Goal: Task Accomplishment & Management: Use online tool/utility

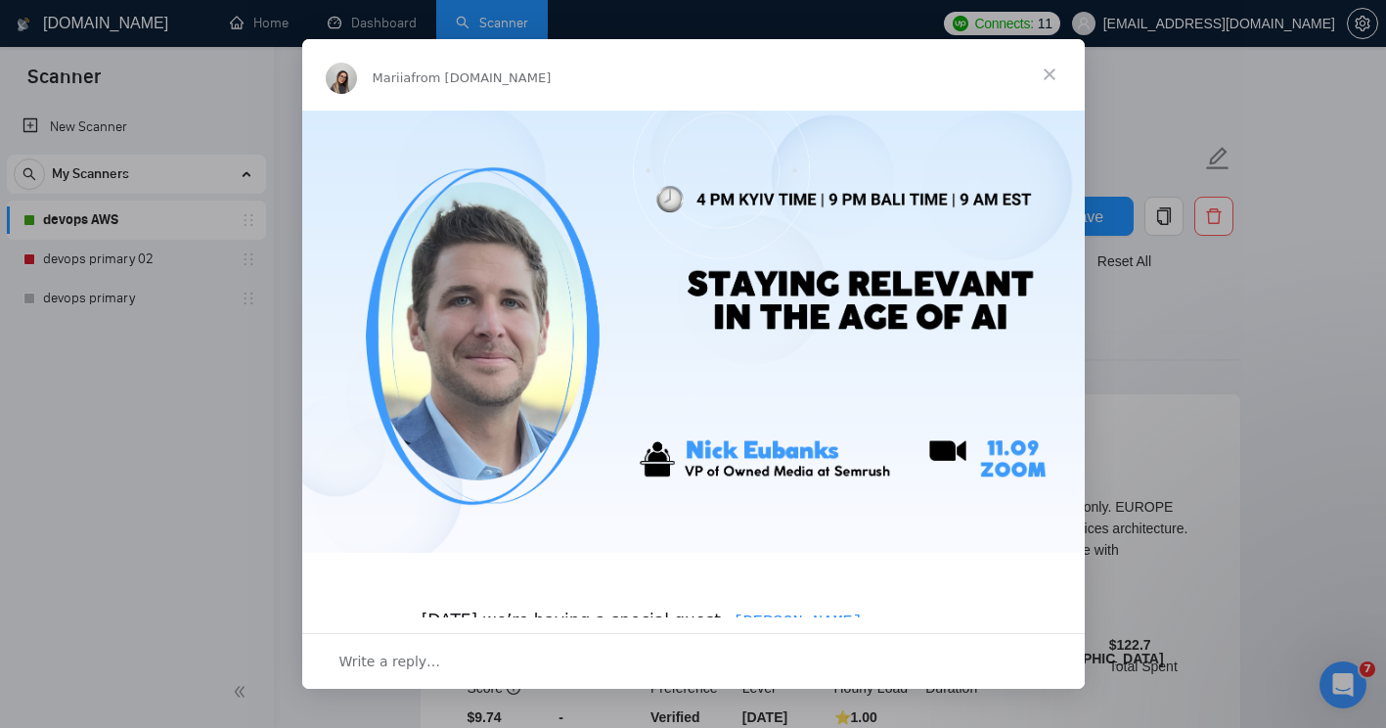
click at [1049, 72] on span "Close" at bounding box center [1049, 74] width 70 height 70
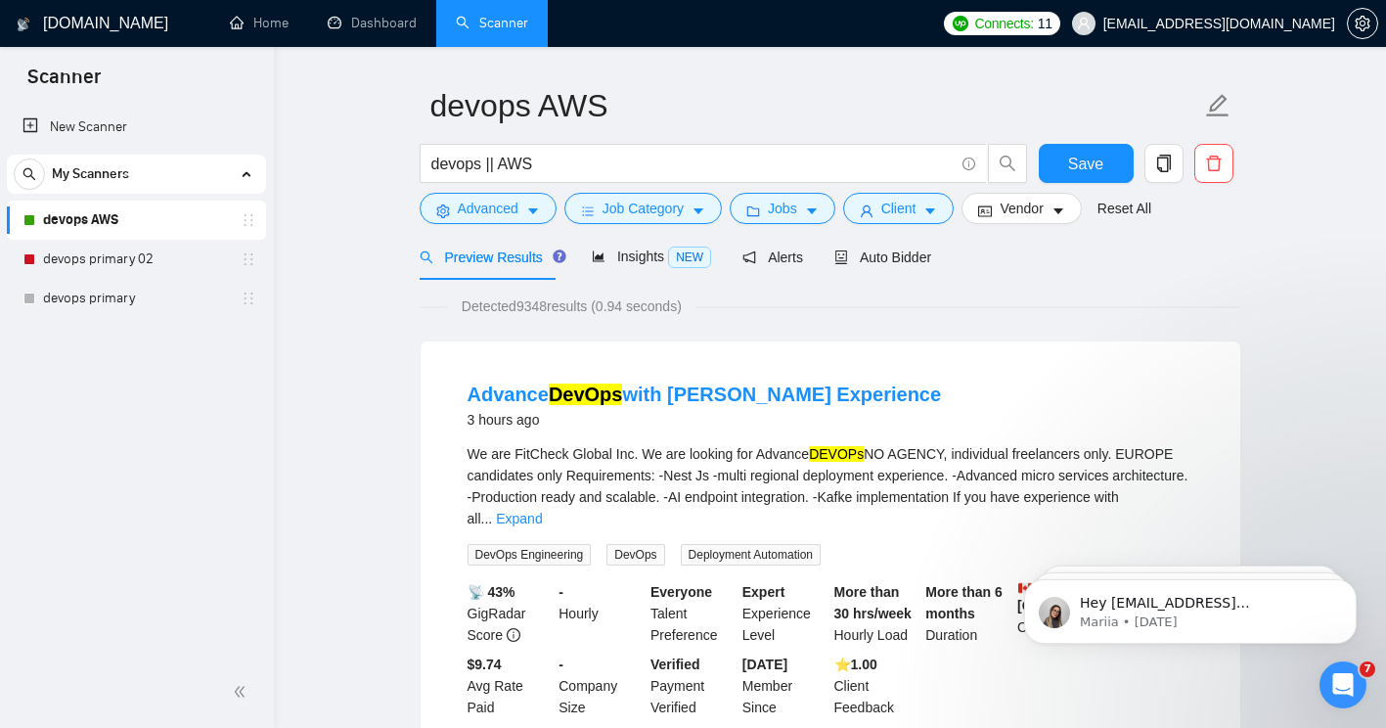
scroll to position [56, 0]
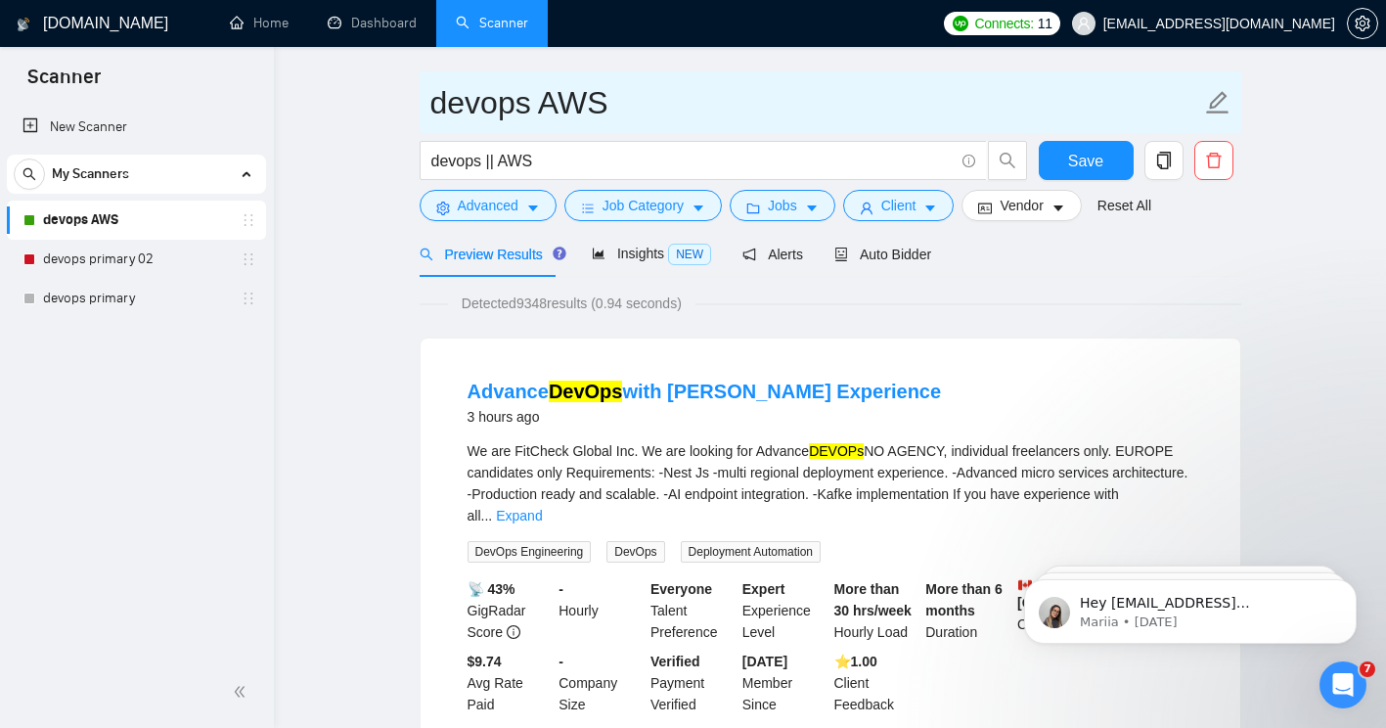
click at [1210, 98] on icon "edit" at bounding box center [1217, 102] width 25 height 25
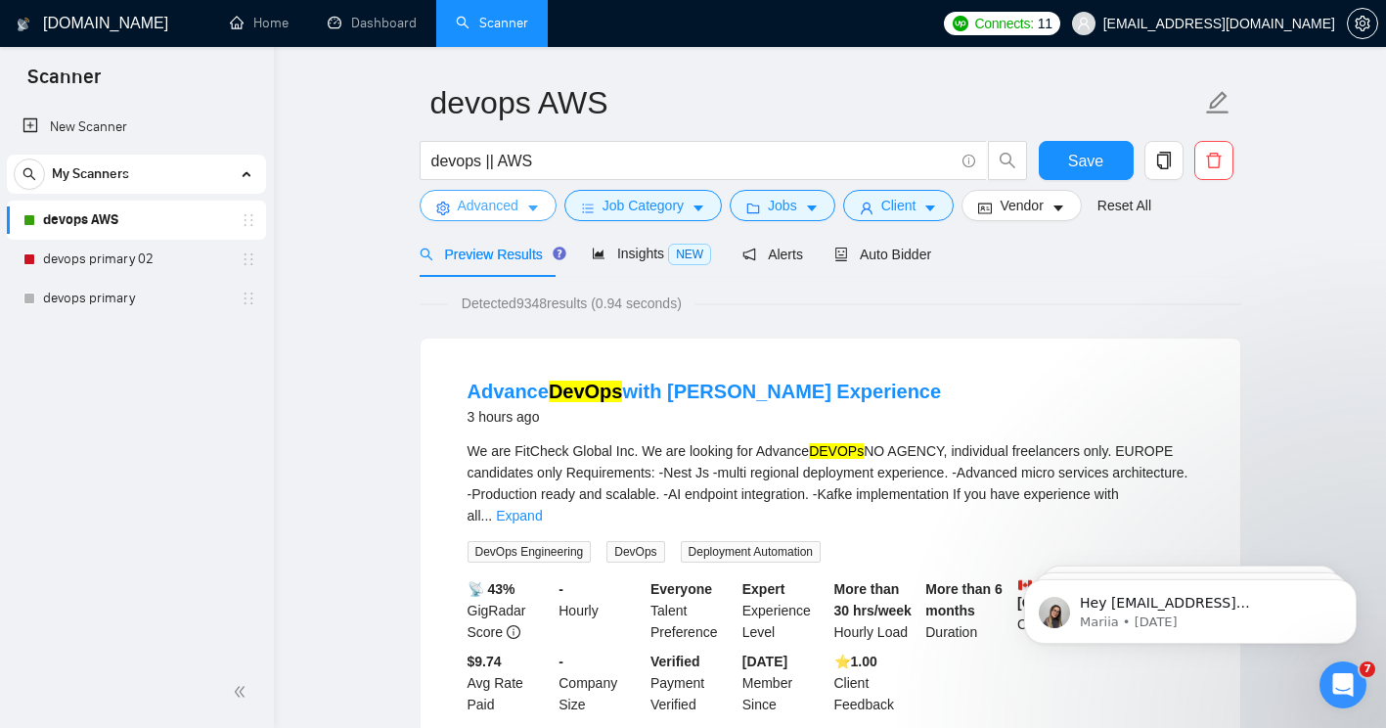
click at [494, 201] on span "Advanced" at bounding box center [488, 206] width 61 height 22
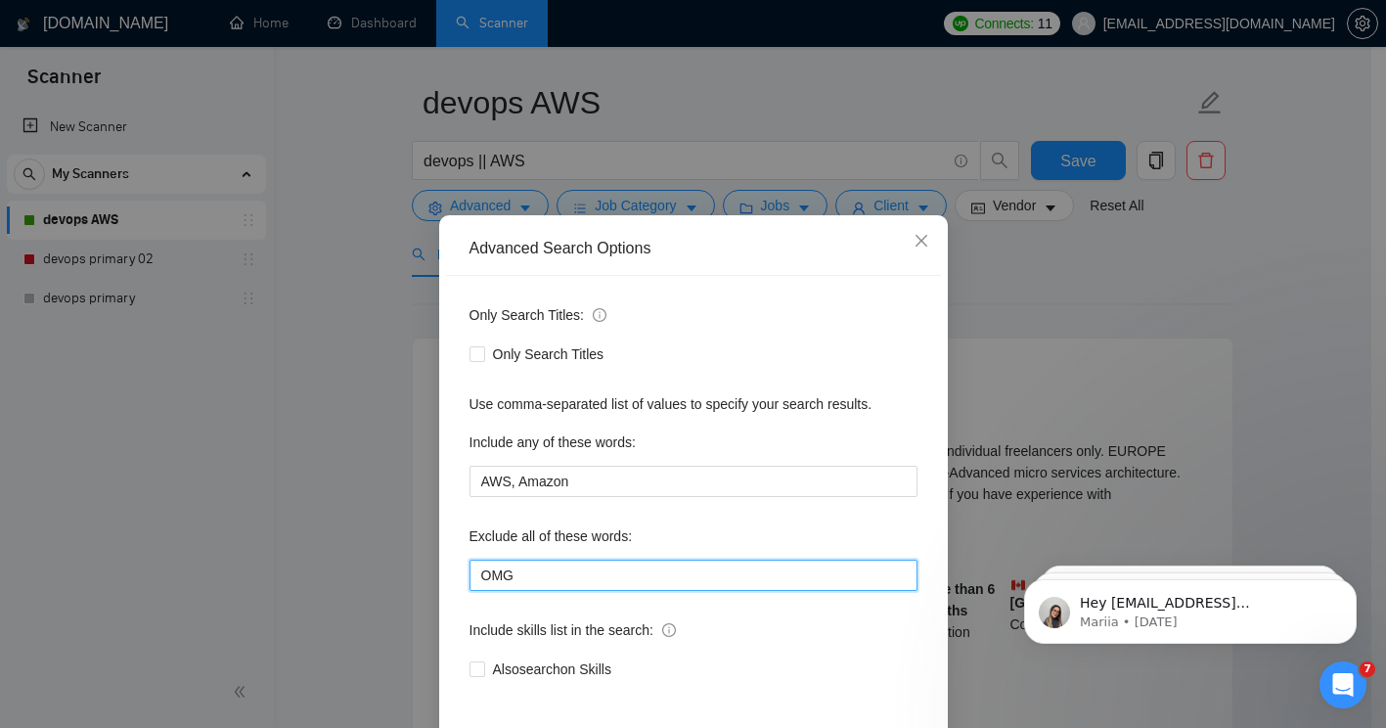
click at [514, 573] on input "OMG" at bounding box center [693, 574] width 448 height 31
paste input "NO AGENCIES"
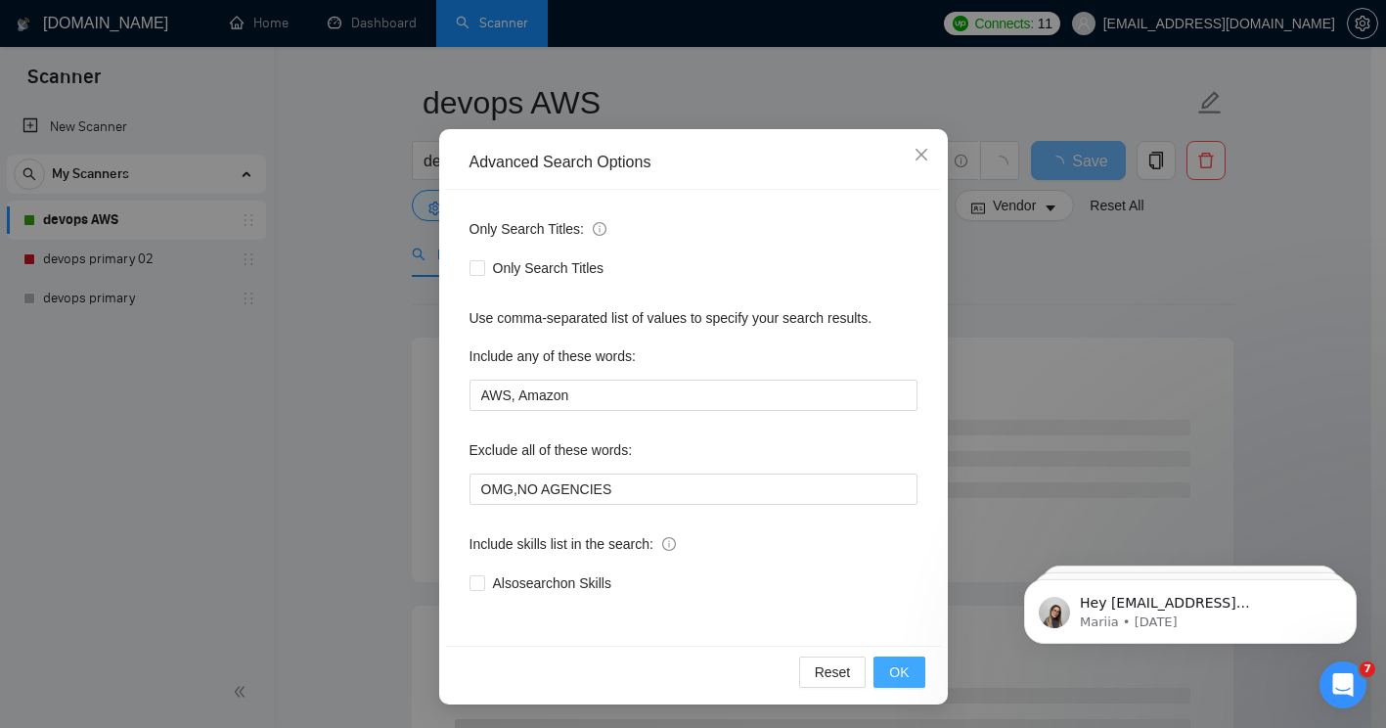
click at [880, 670] on button "OK" at bounding box center [898, 671] width 51 height 31
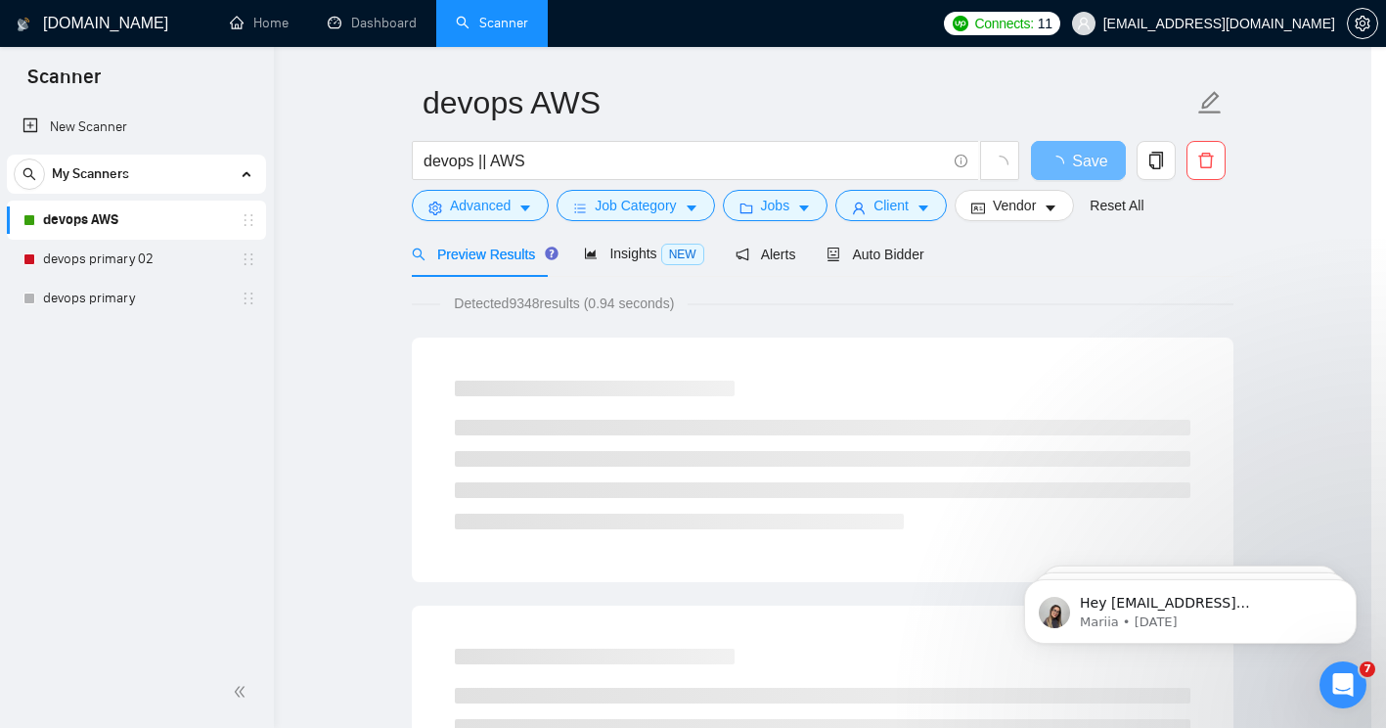
scroll to position [0, 0]
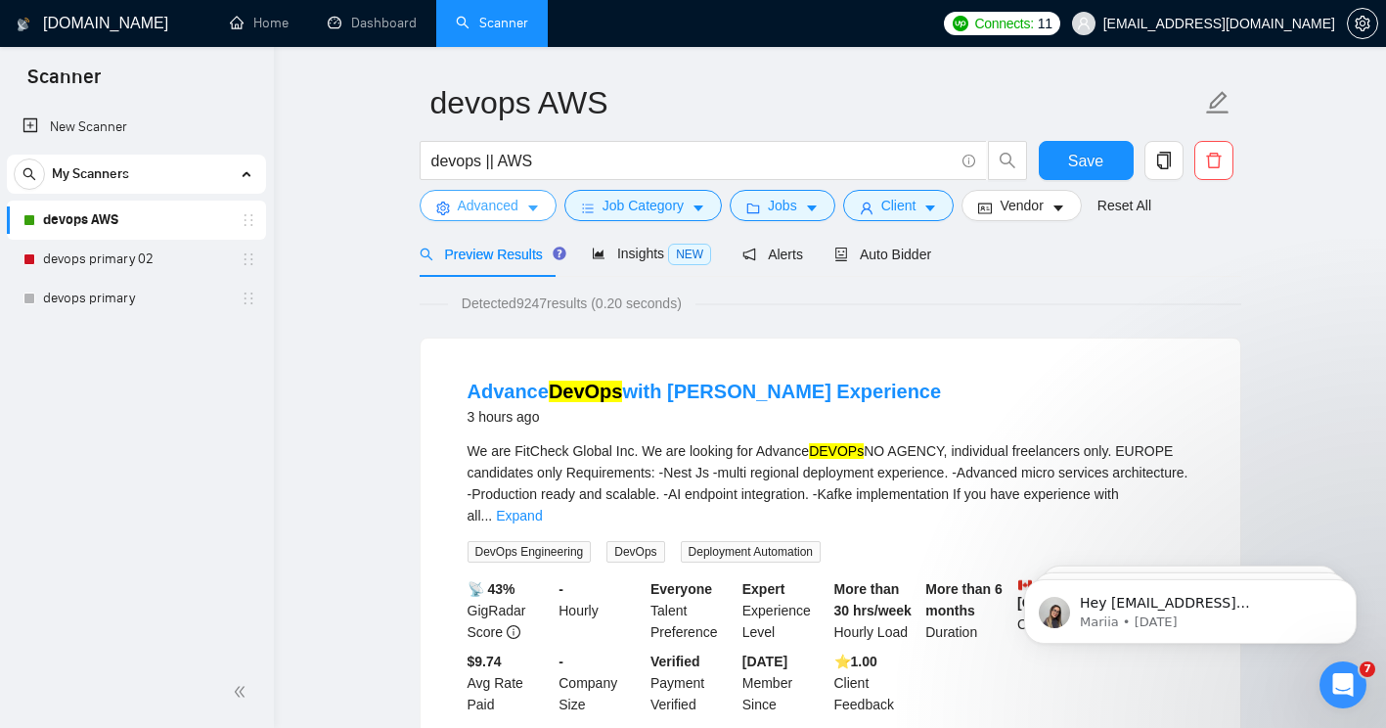
click at [465, 203] on span "Advanced" at bounding box center [488, 206] width 61 height 22
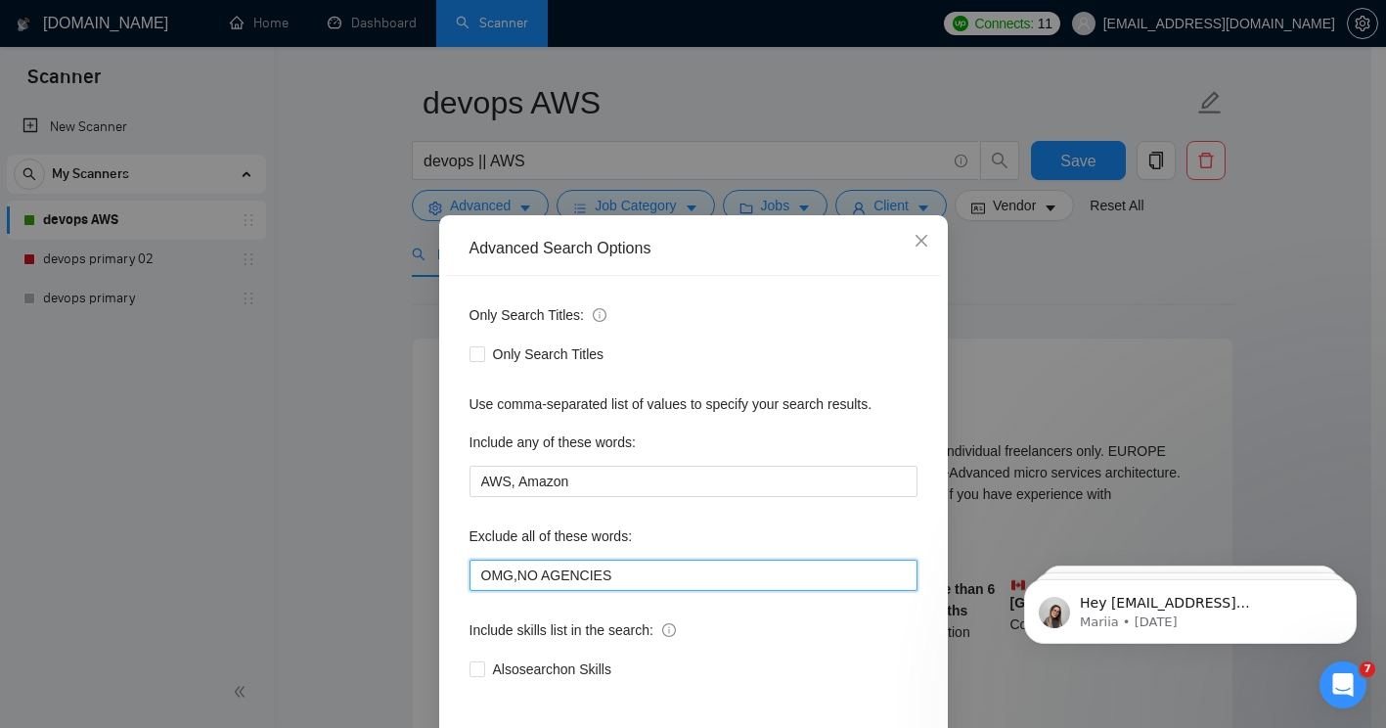
click at [618, 567] on input "OMG,NO AGENCIES" at bounding box center [693, 574] width 448 height 31
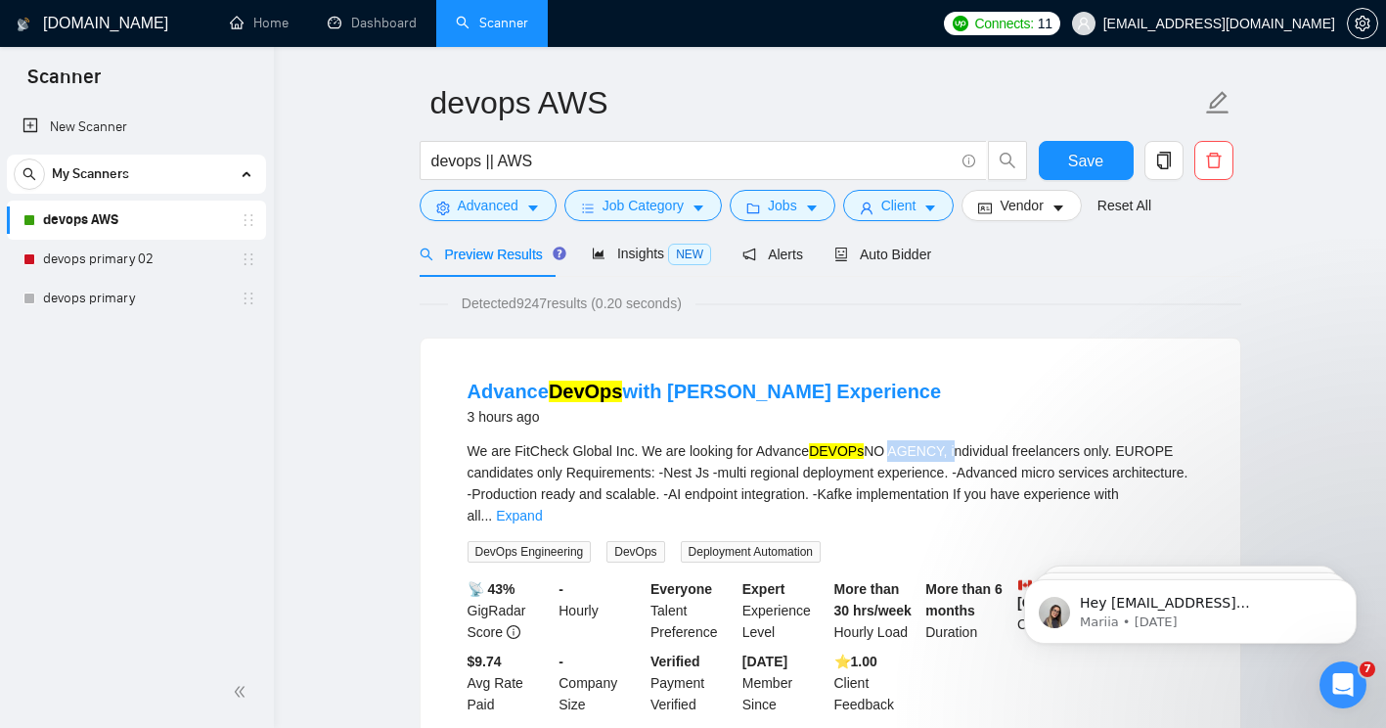
drag, startPoint x: 860, startPoint y: 453, endPoint x: 935, endPoint y: 447, distance: 75.5
click at [935, 447] on div "We are FitCheck Global Inc. We are looking for Advance DEVOPs NO AGENCY, indivi…" at bounding box center [830, 483] width 726 height 86
copy div "NO AGENCY,"
click at [499, 212] on span "Advanced" at bounding box center [488, 206] width 61 height 22
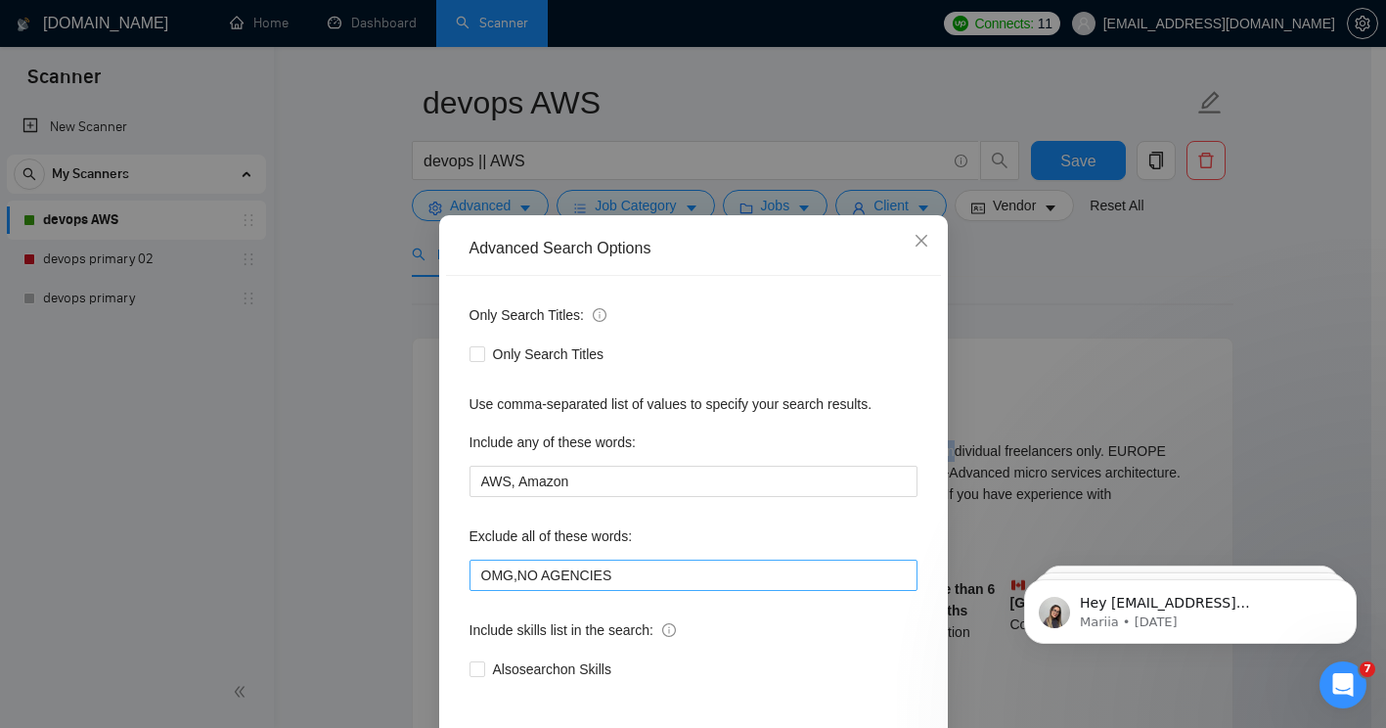
scroll to position [5, 0]
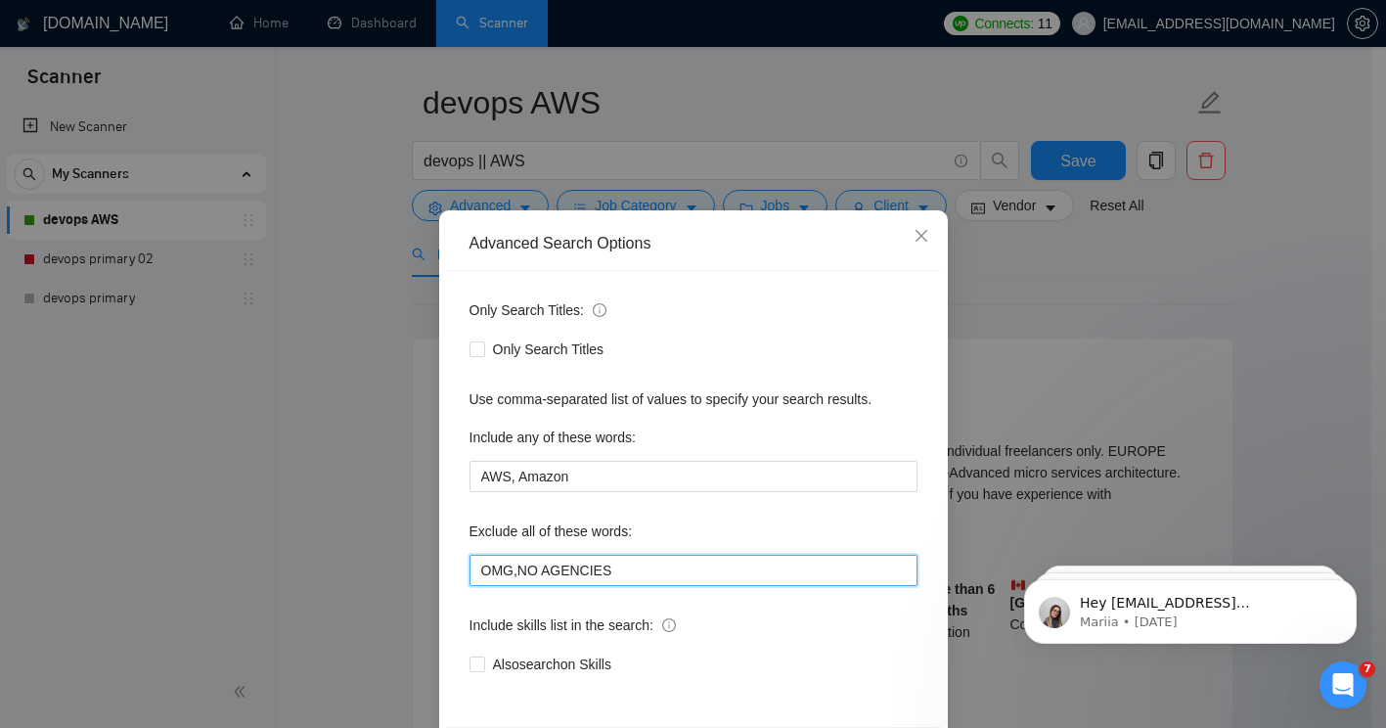
click at [678, 580] on input "OMG,NO AGENCIES" at bounding box center [693, 570] width 448 height 31
paste input "NO AGENCY,"
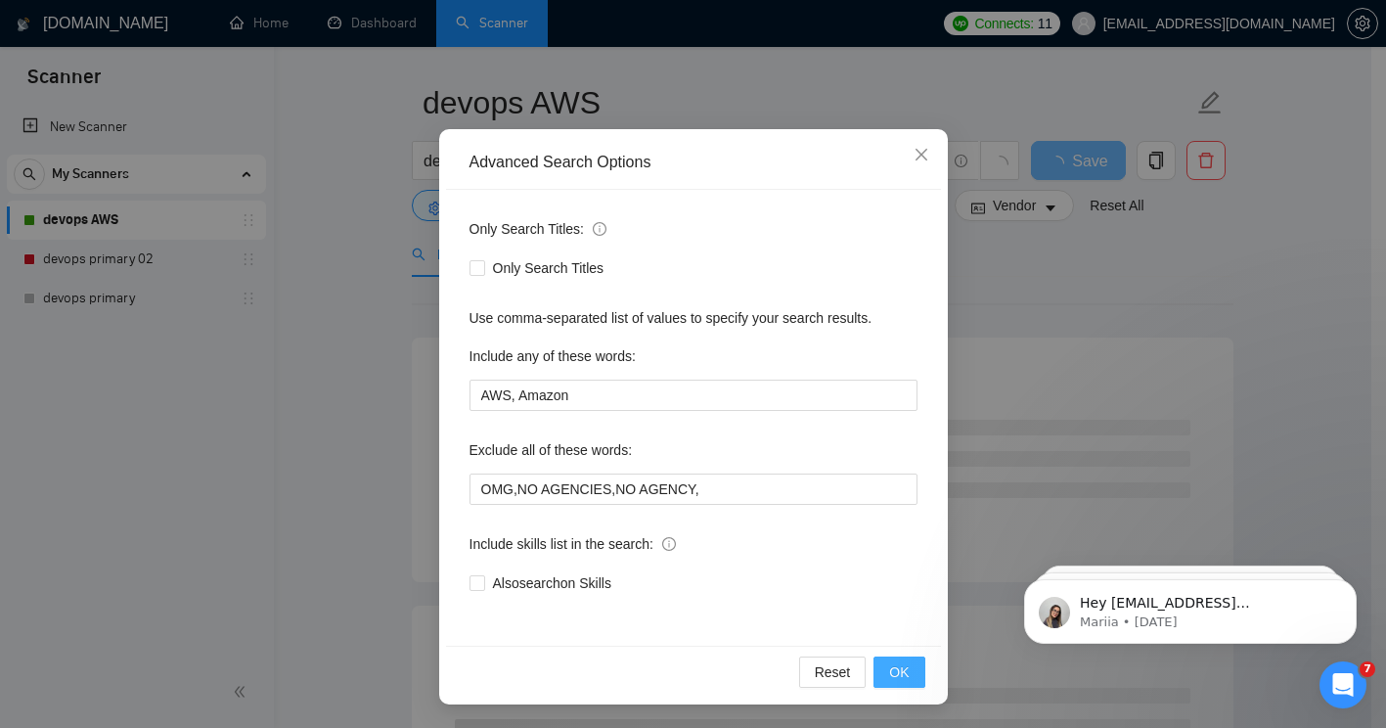
click at [906, 670] on button "OK" at bounding box center [898, 671] width 51 height 31
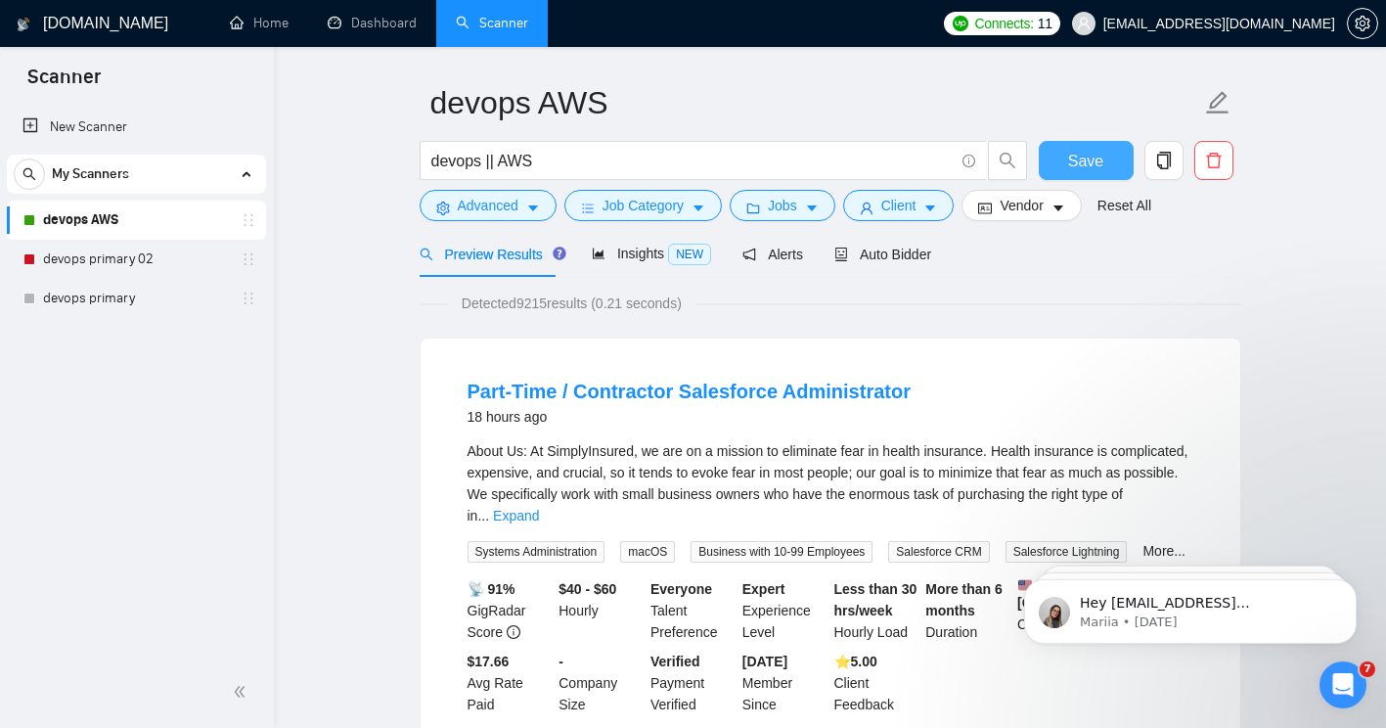
click at [1104, 161] on button "Save" at bounding box center [1086, 160] width 95 height 39
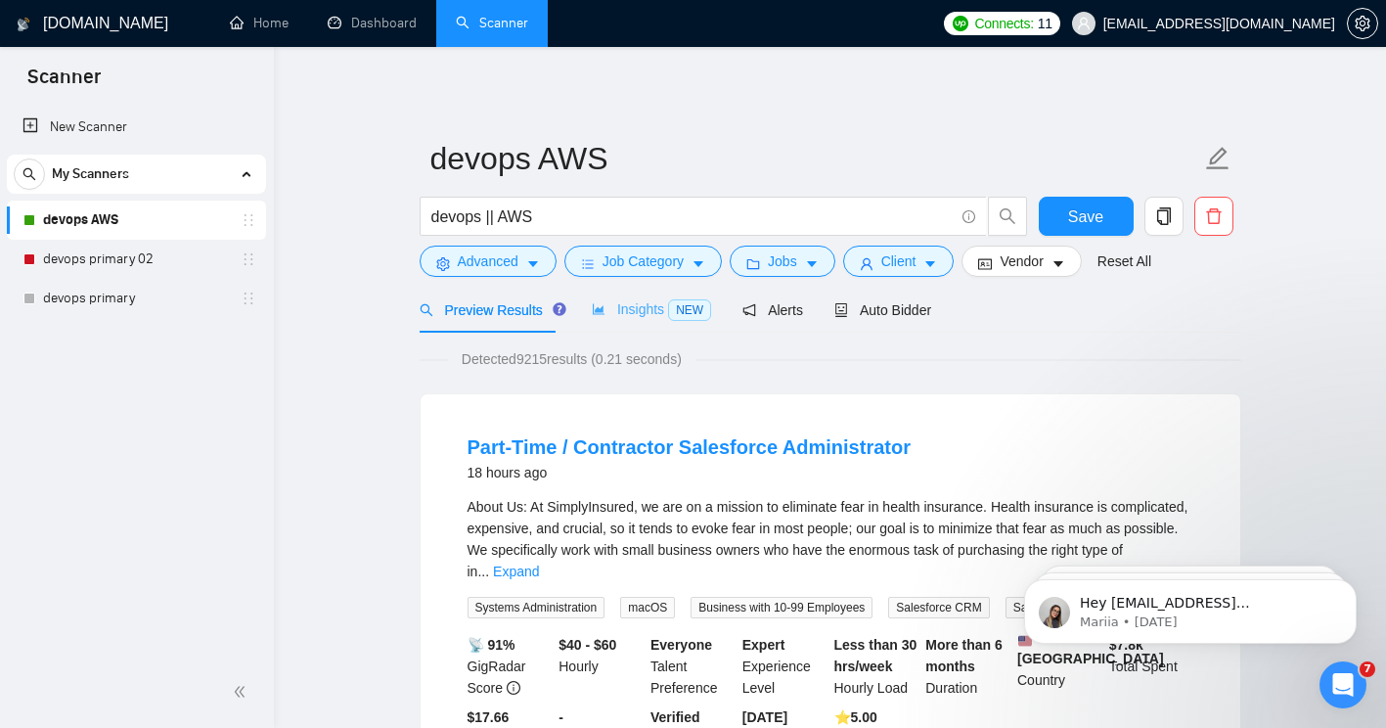
click at [622, 325] on div "Insights NEW" at bounding box center [651, 310] width 119 height 46
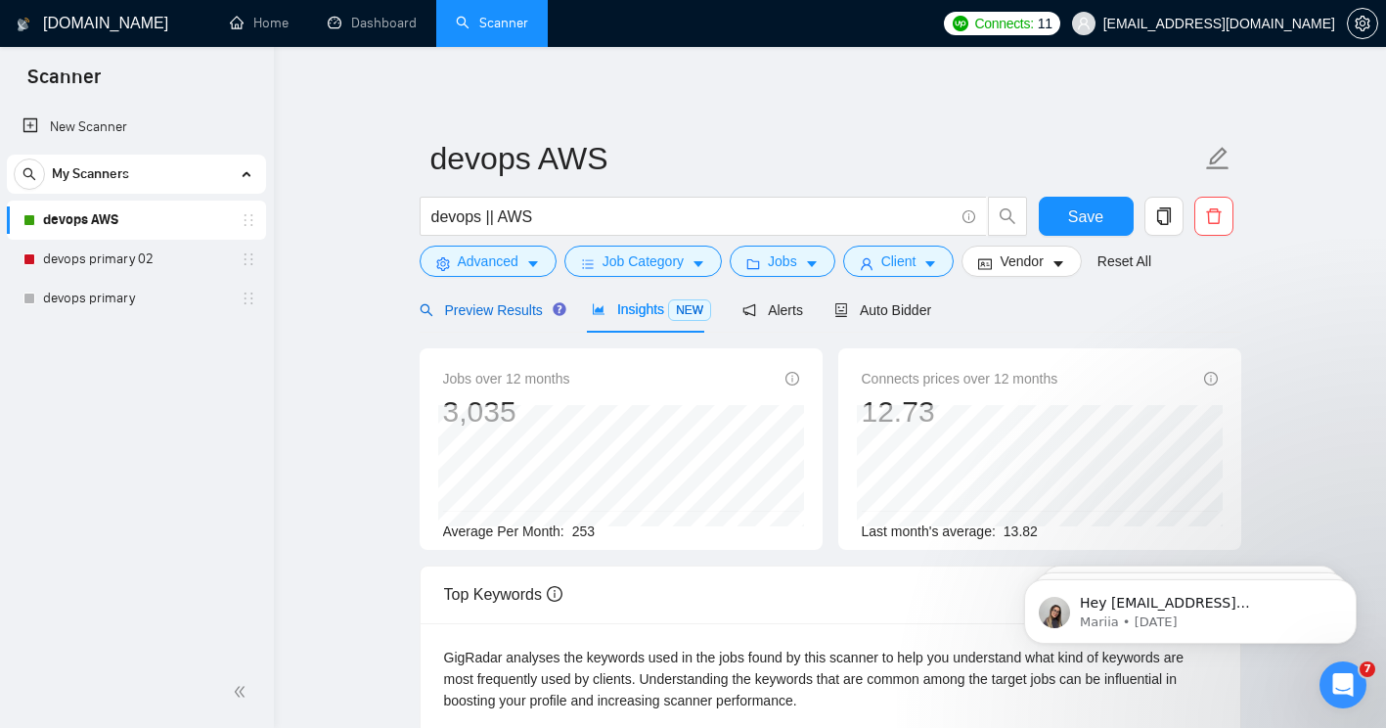
click at [487, 311] on span "Preview Results" at bounding box center [490, 310] width 141 height 16
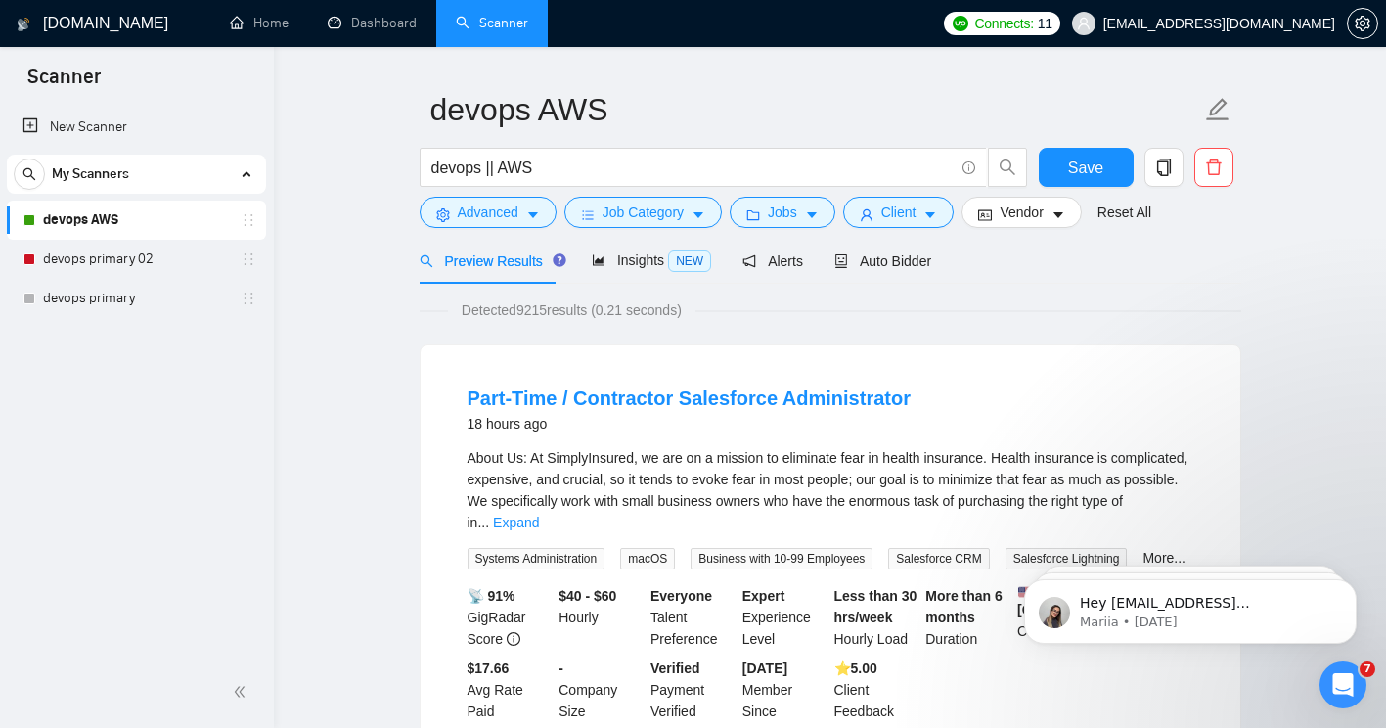
scroll to position [50, 0]
click at [479, 267] on span "Preview Results" at bounding box center [490, 260] width 141 height 16
click at [476, 202] on span "Advanced" at bounding box center [488, 211] width 61 height 22
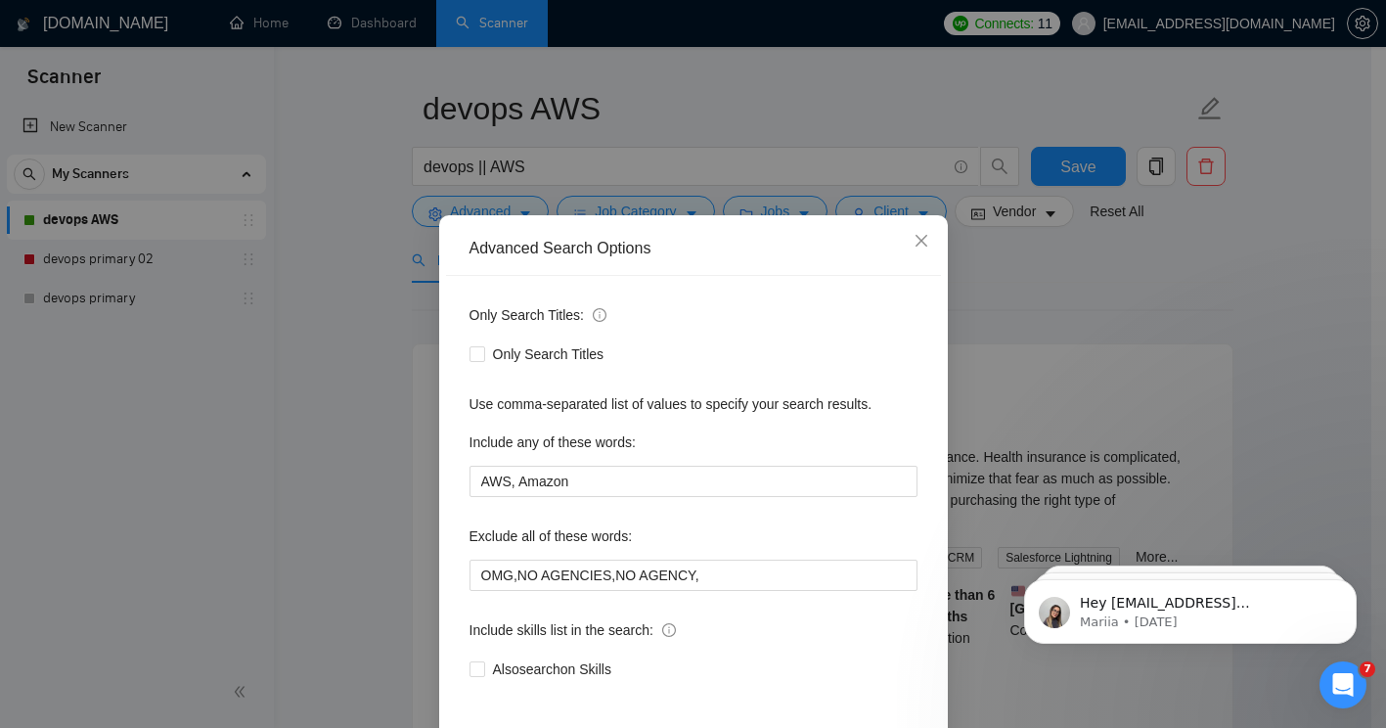
scroll to position [86, 0]
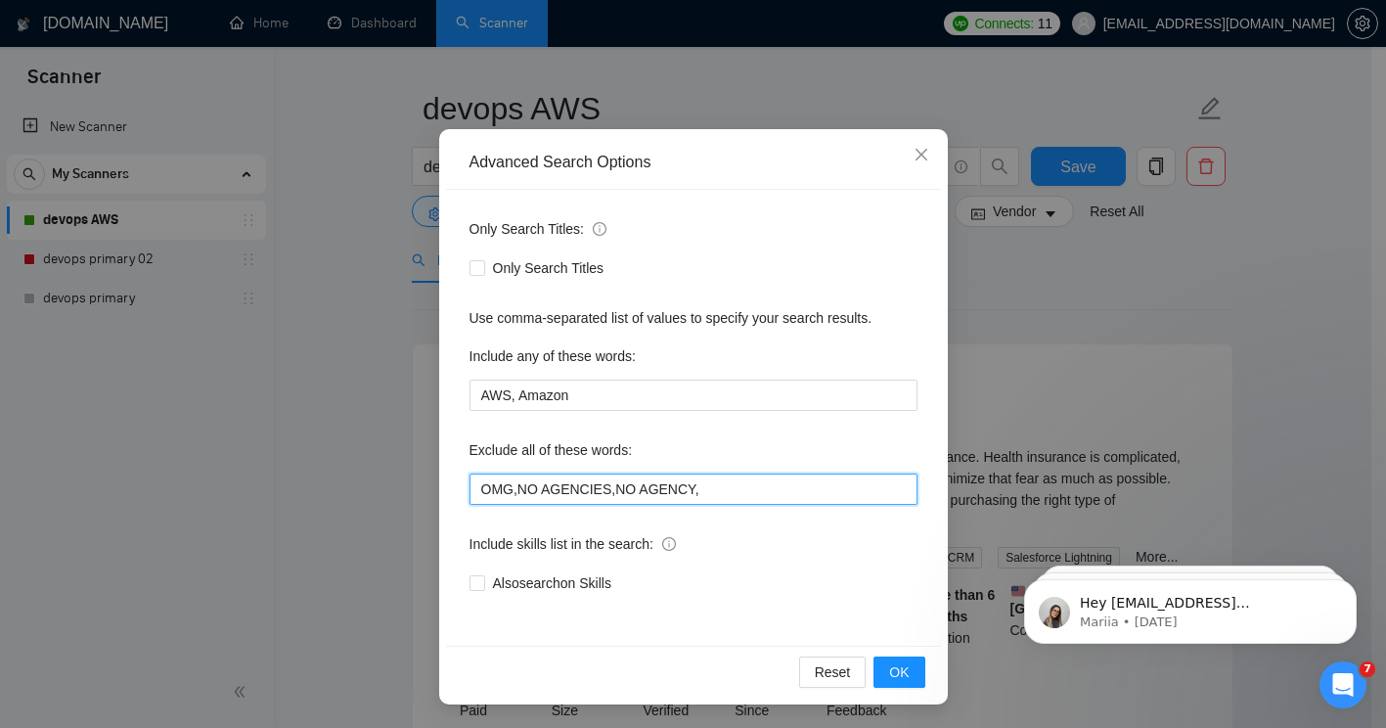
click at [690, 494] on input "OMG,NO AGENCIES,NO AGENCY," at bounding box center [693, 488] width 448 height 31
type input "OMG,NO AGENCIES,NO AGENCY"
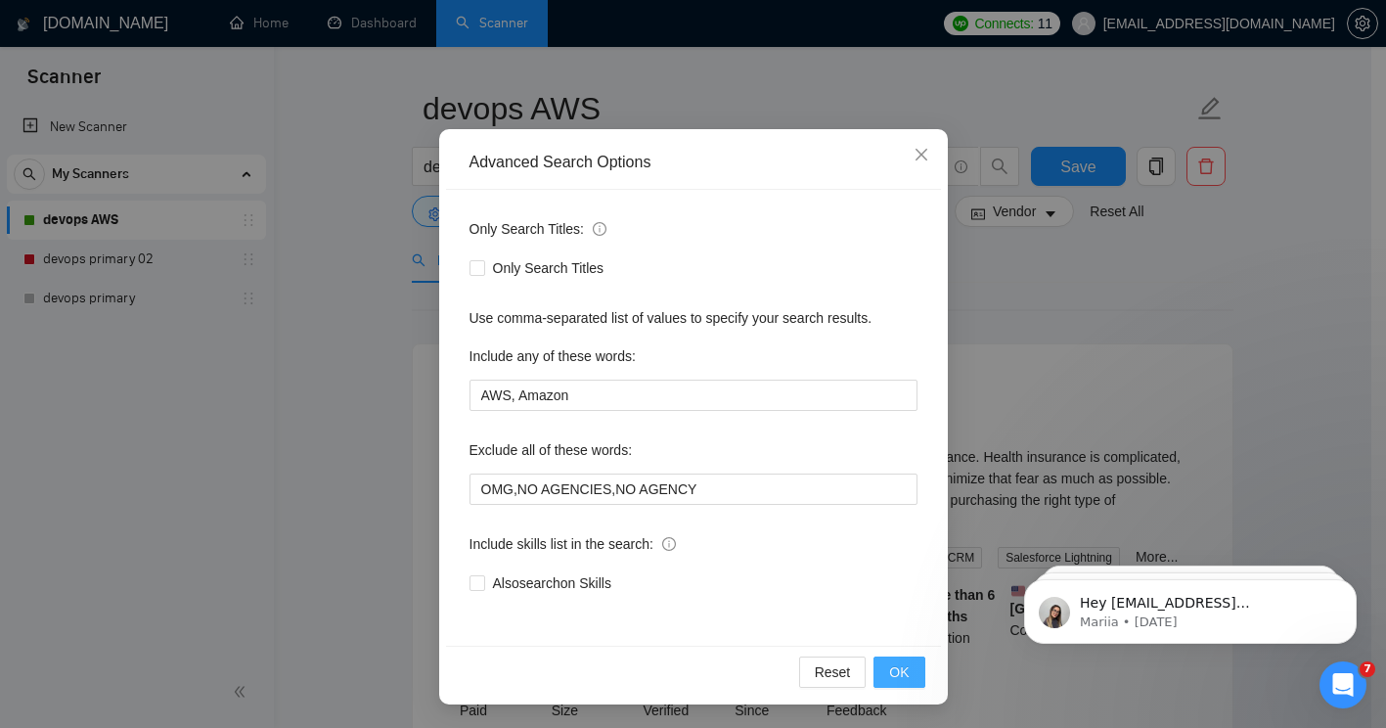
click at [878, 663] on button "OK" at bounding box center [898, 671] width 51 height 31
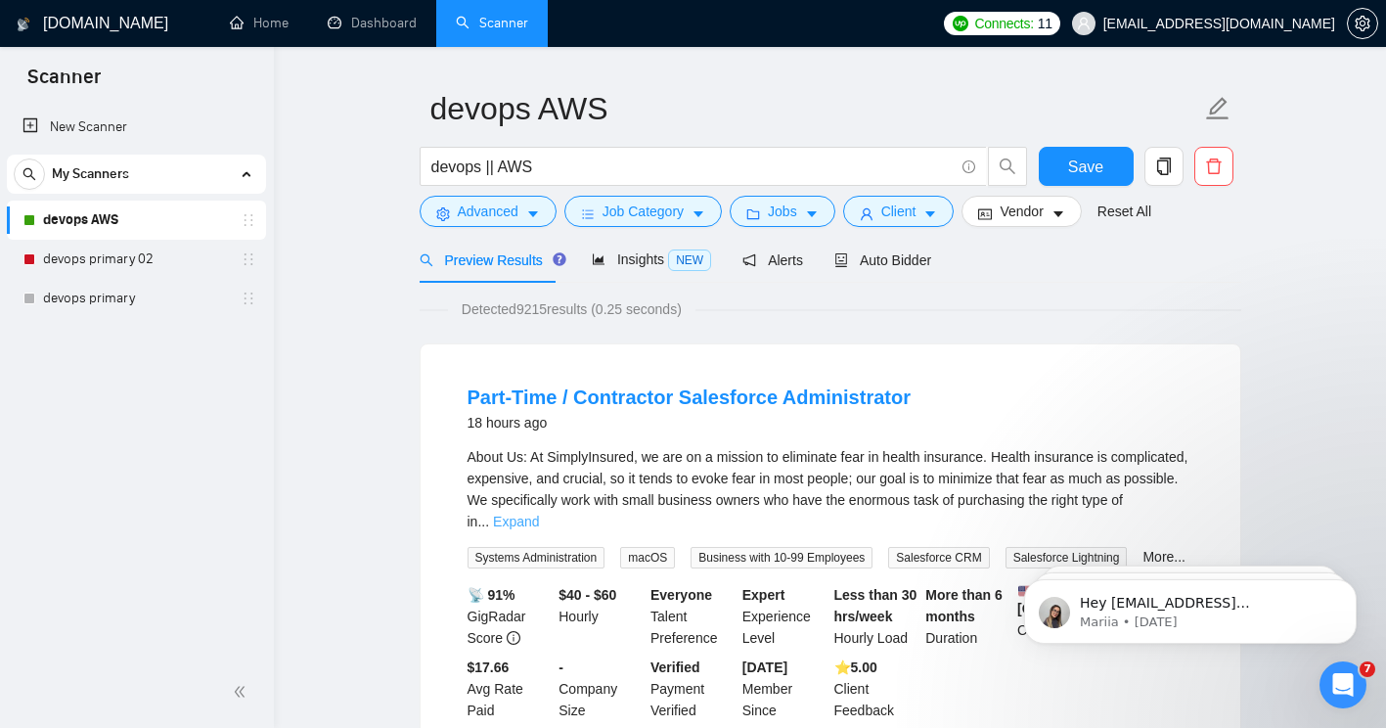
click at [539, 513] on link "Expand" at bounding box center [516, 521] width 46 height 16
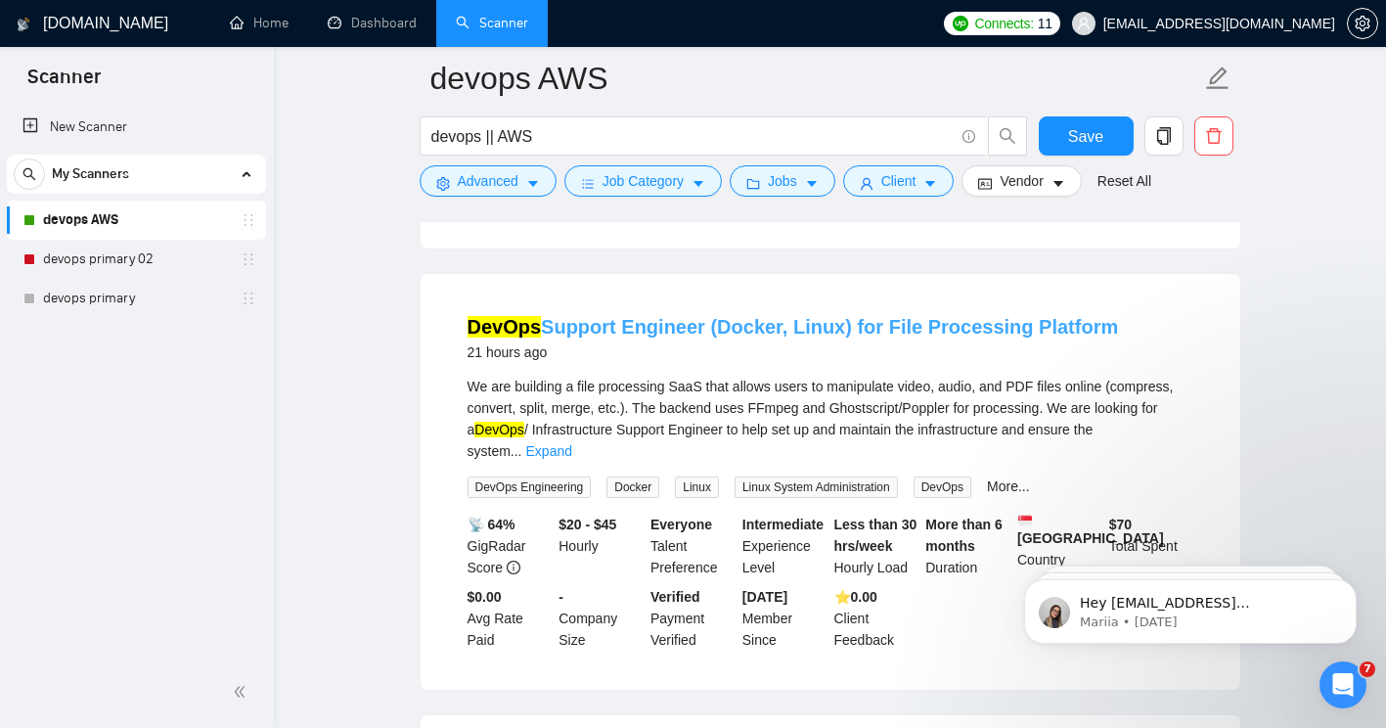
scroll to position [1025, 0]
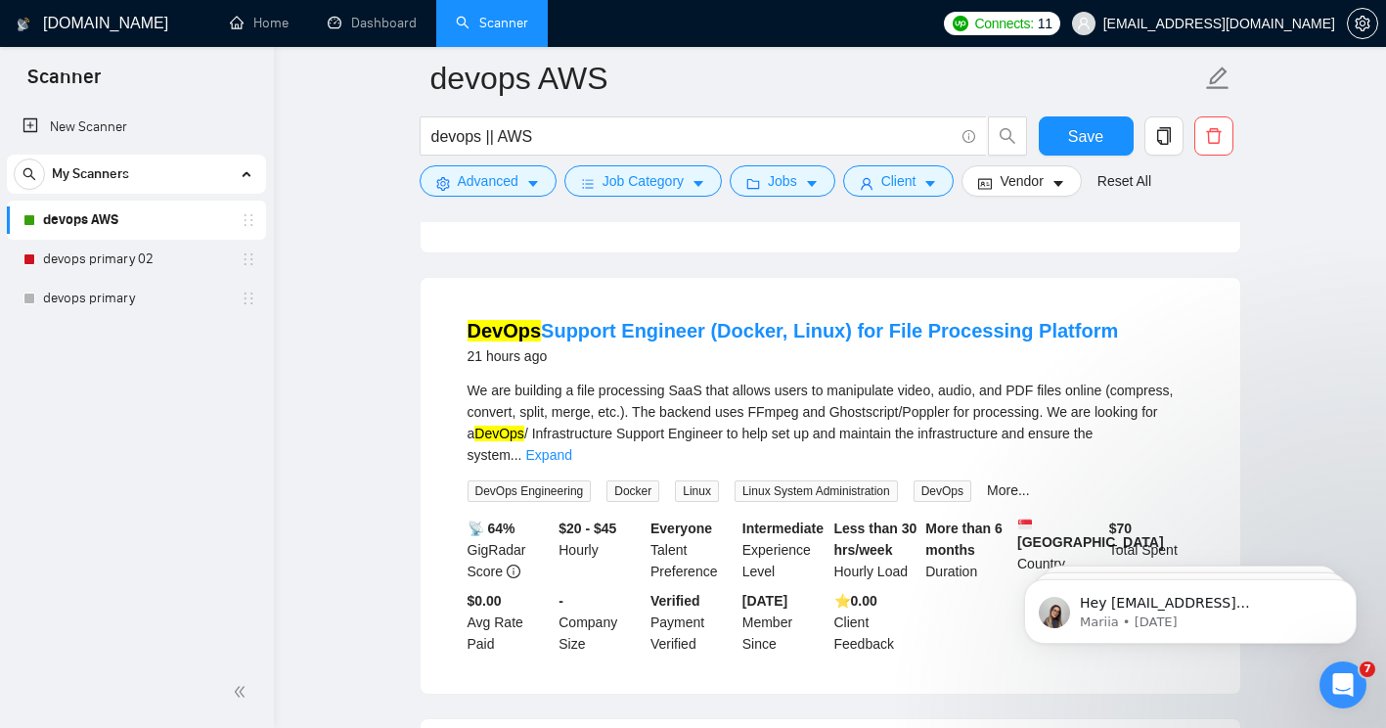
click at [722, 369] on li "DevOps Support Engineer (Docker, Linux) for File Processing Platform 21 hours a…" at bounding box center [830, 485] width 773 height 369
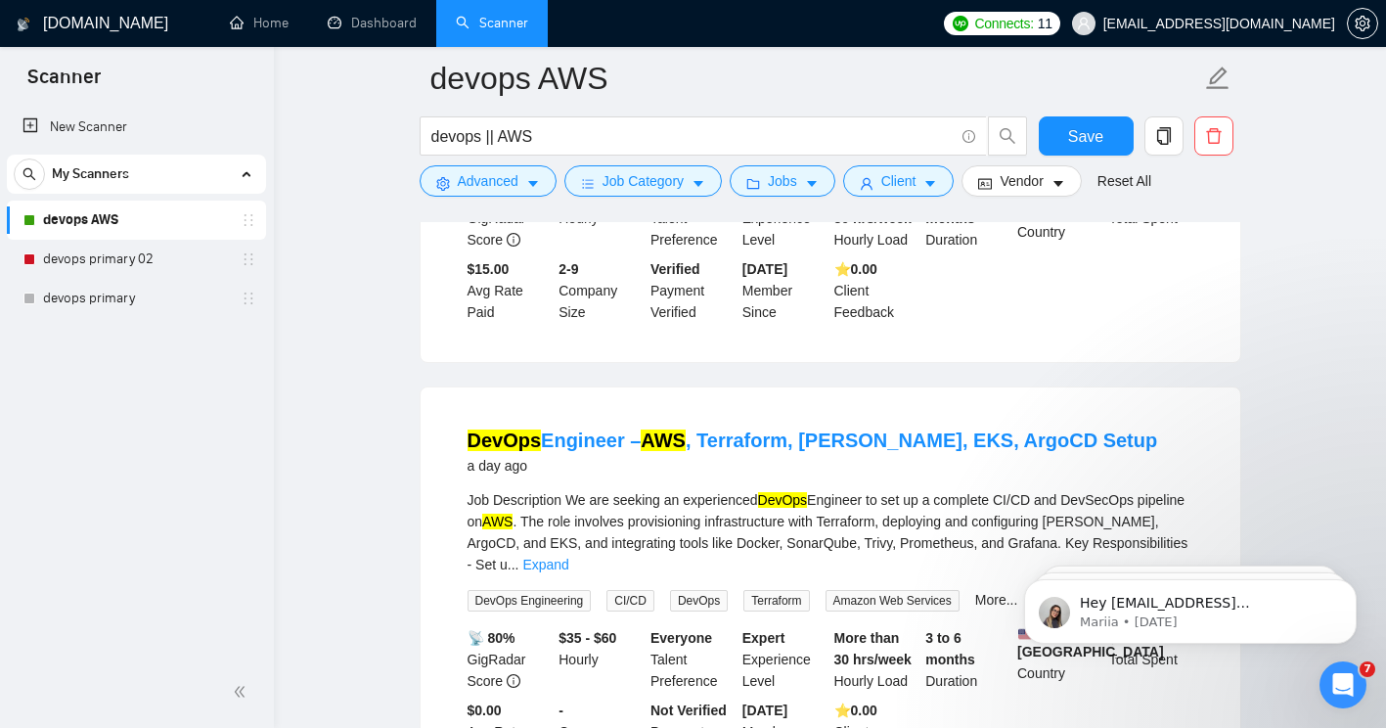
scroll to position [2220, 0]
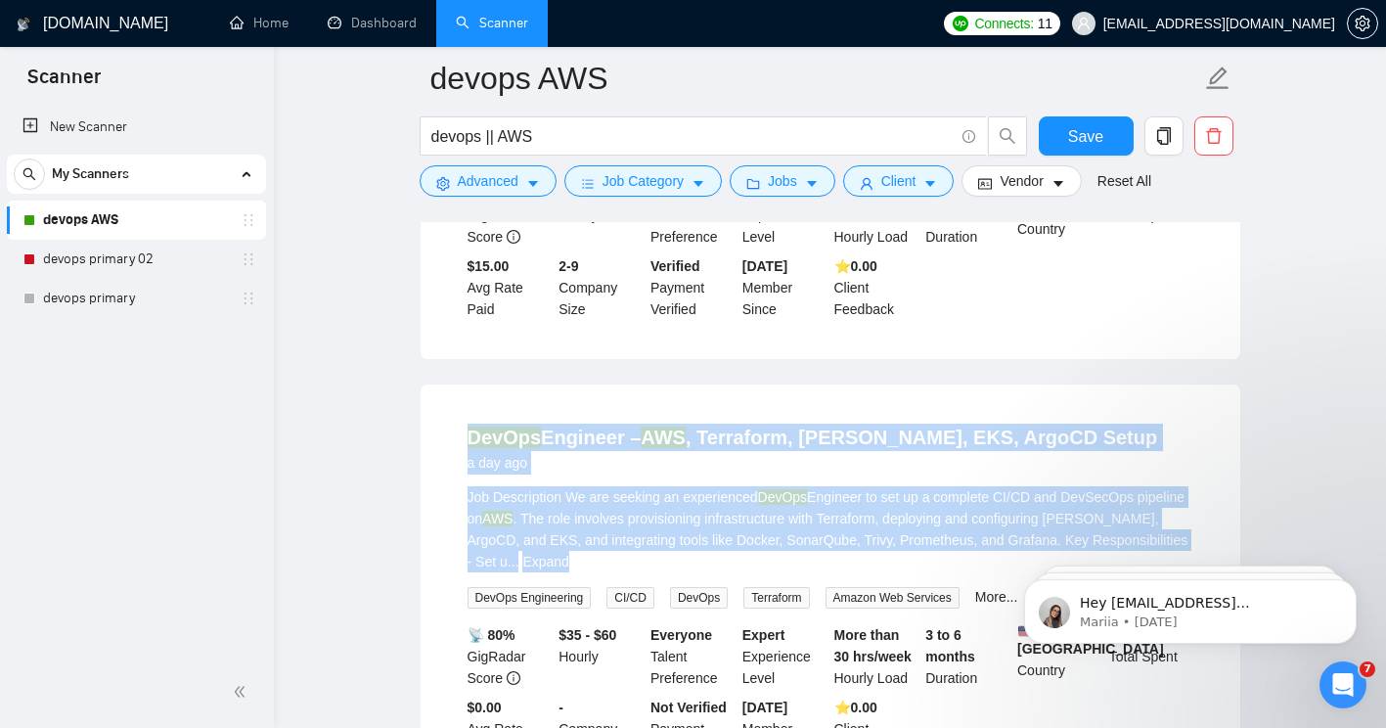
drag, startPoint x: 449, startPoint y: 403, endPoint x: 1199, endPoint y: 494, distance: 755.6
click at [1199, 494] on li "DevOps Engineer – AWS , Terraform, [PERSON_NAME], EKS, ArgoCD Setup a day ago J…" at bounding box center [830, 592] width 773 height 369
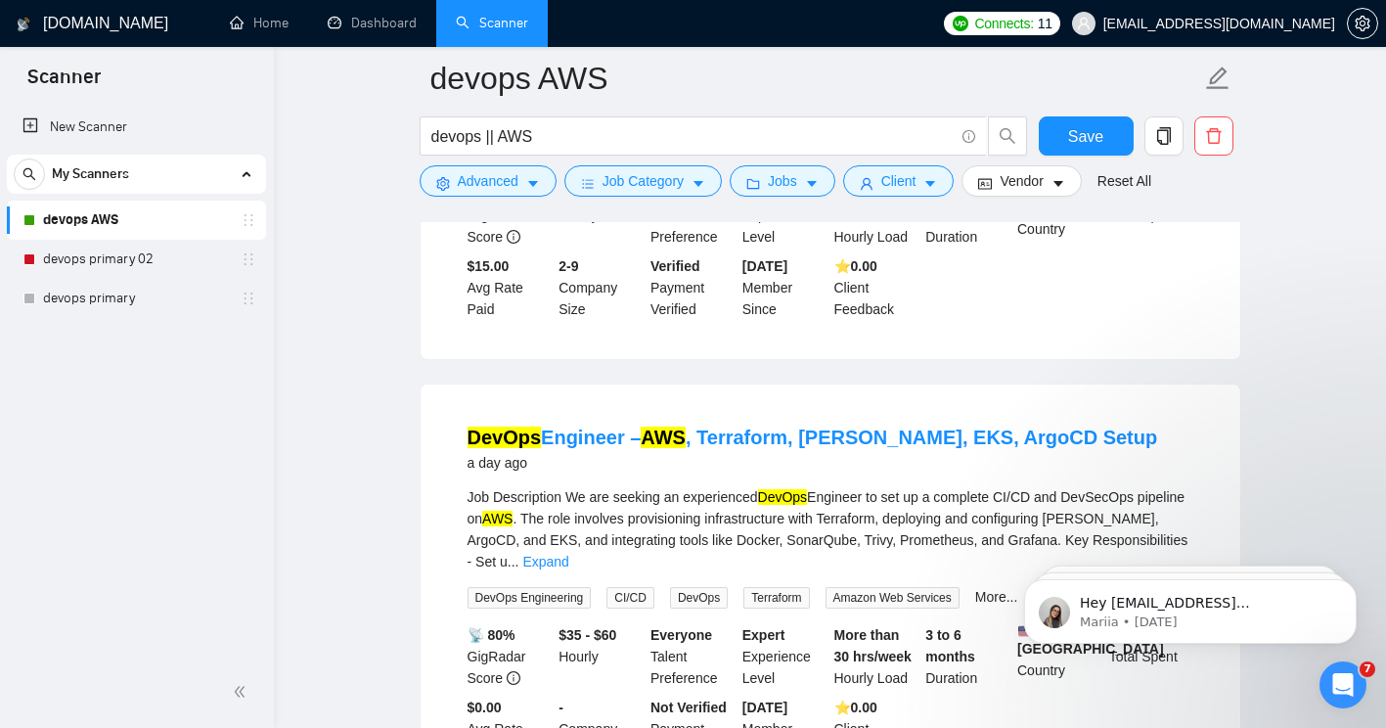
drag, startPoint x: 1199, startPoint y: 494, endPoint x: 1163, endPoint y: 527, distance: 49.1
click at [1163, 527] on div "Job Description We are seeking an experienced DevOps Engineer to set up a compl…" at bounding box center [830, 547] width 726 height 122
click at [568, 554] on link "Expand" at bounding box center [545, 562] width 46 height 16
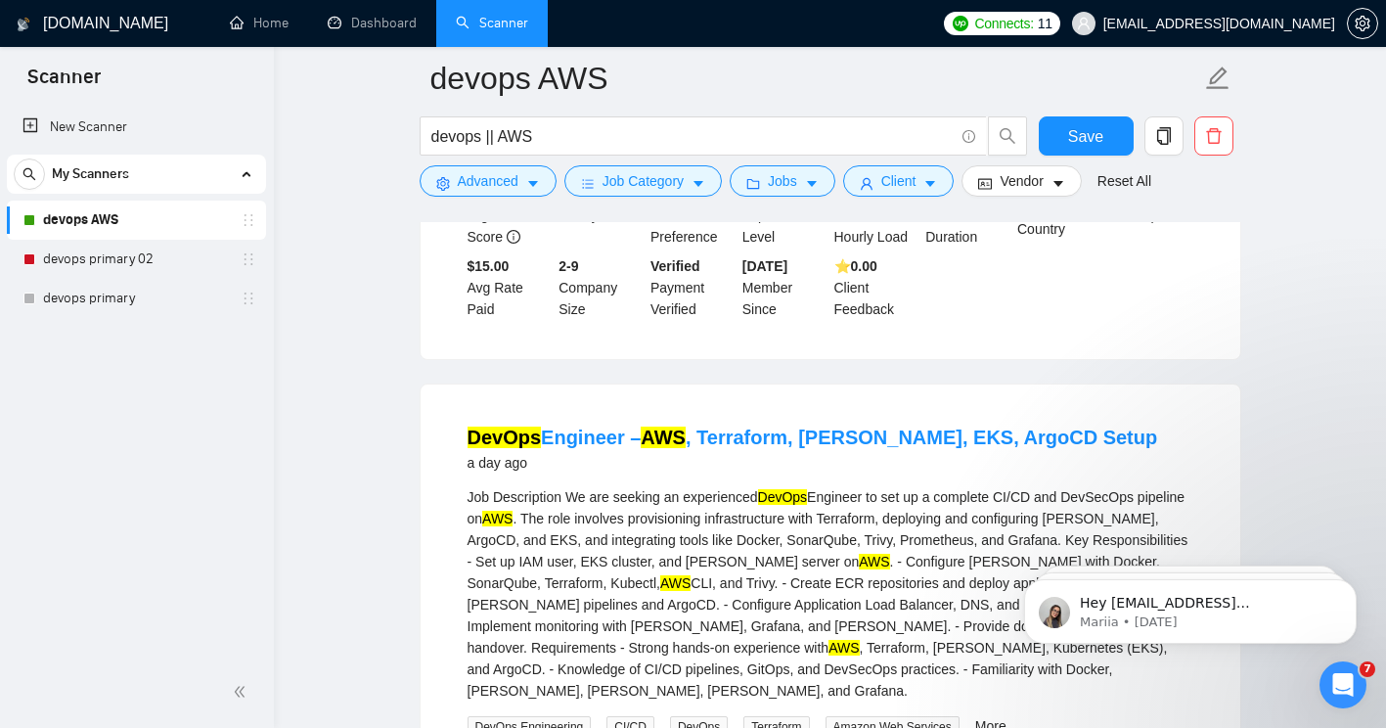
drag, startPoint x: 796, startPoint y: 629, endPoint x: 447, endPoint y: 376, distance: 431.4
drag, startPoint x: 447, startPoint y: 376, endPoint x: 440, endPoint y: 361, distance: 16.2
click at [440, 384] on div "DevOps Engineer – AWS , Terraform, [PERSON_NAME], EKS, ArgoCD Setup a day ago J…" at bounding box center [831, 656] width 820 height 545
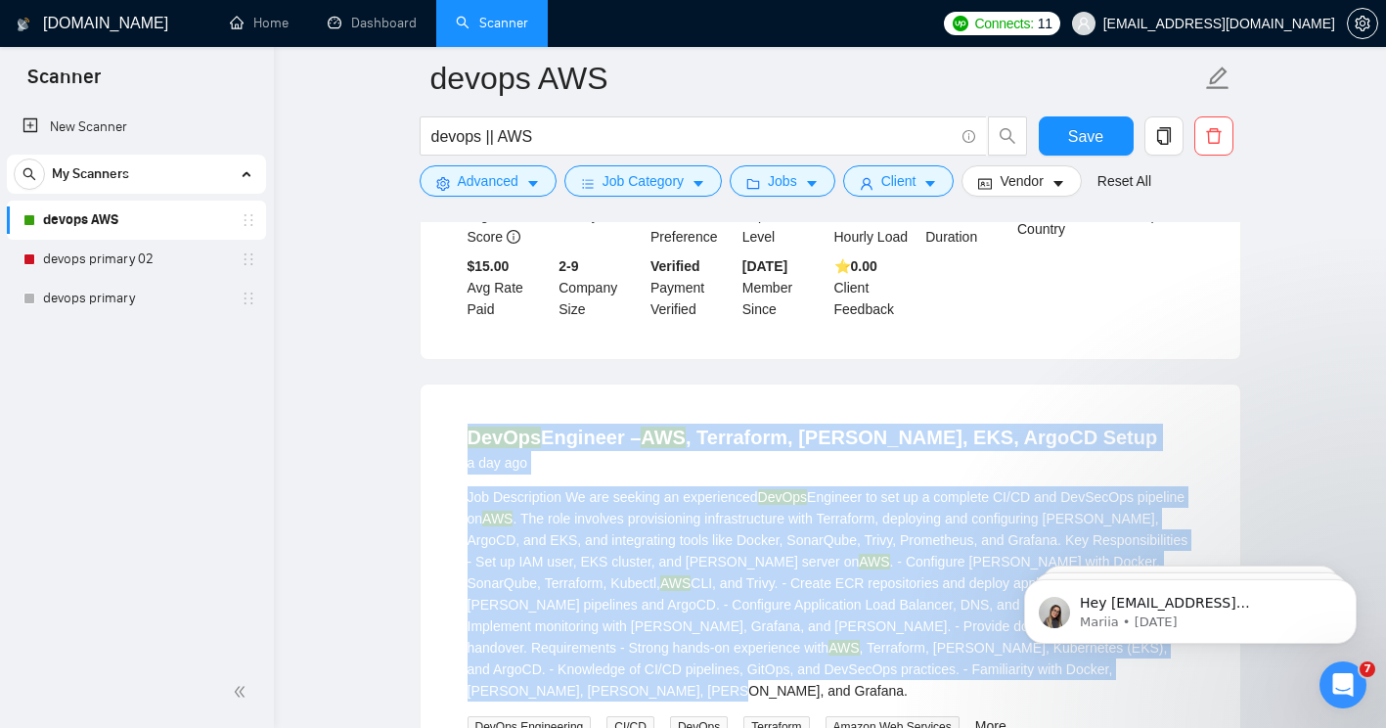
drag, startPoint x: 458, startPoint y: 355, endPoint x: 953, endPoint y: 628, distance: 565.1
click at [953, 628] on div "DevOps Engineer – AWS , Terraform, [PERSON_NAME], EKS, ArgoCD Setup a day ago J…" at bounding box center [831, 656] width 820 height 545
click at [676, 602] on div "Job Description We are seeking an experienced DevOps Engineer to set up a compl…" at bounding box center [830, 593] width 726 height 215
drag, startPoint x: 805, startPoint y: 627, endPoint x: 346, endPoint y: 398, distance: 512.6
click at [346, 398] on main "devops AWS devops || AWS Save Advanced Job Category Jobs Client Vendor Reset Al…" at bounding box center [829, 488] width 1049 height 5260
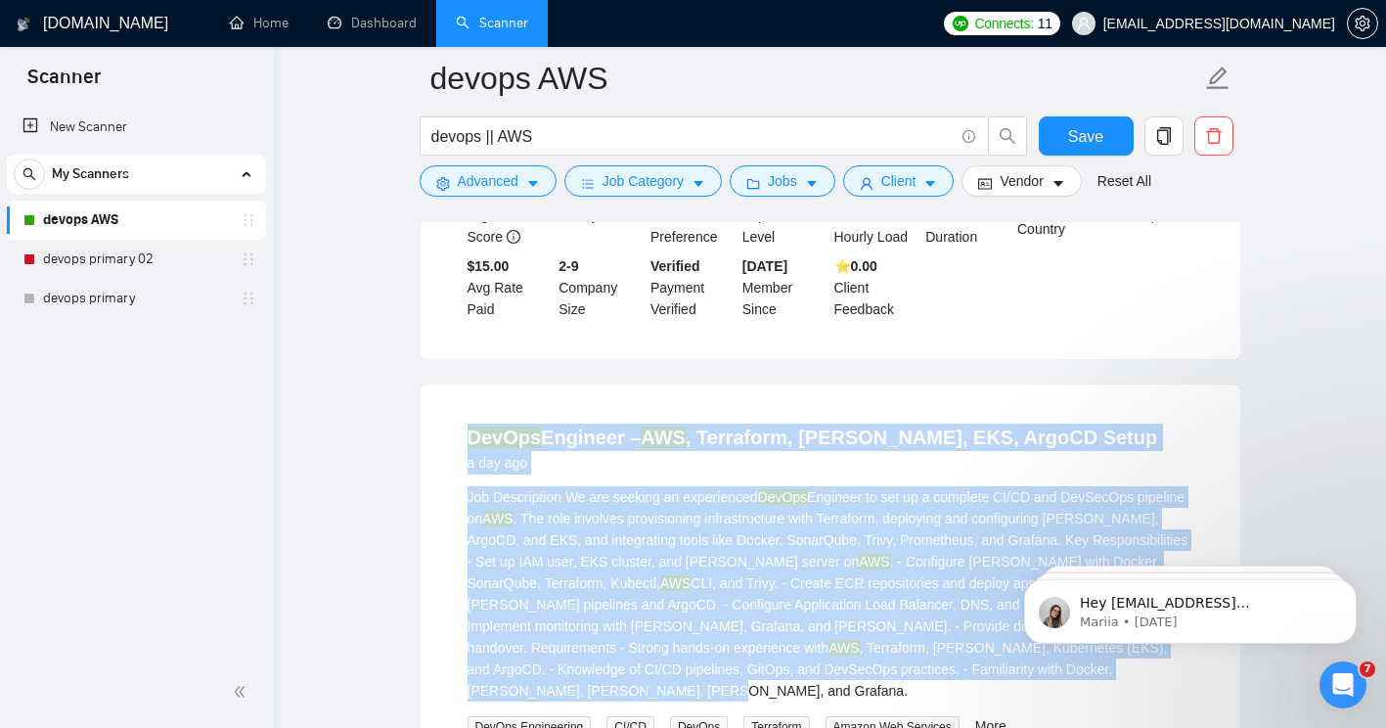
click at [489, 568] on div "Job Description We are seeking an experienced DevOps Engineer to set up a compl…" at bounding box center [830, 593] width 726 height 215
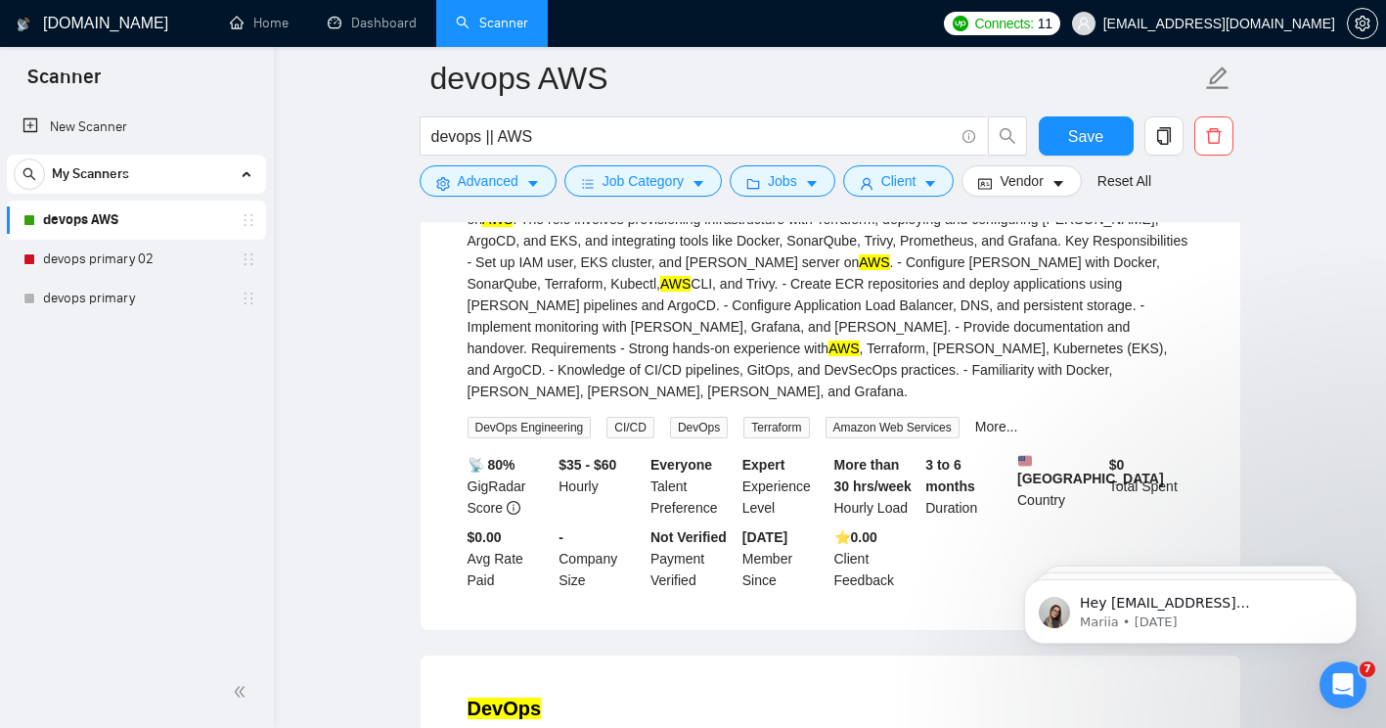
scroll to position [2520, 0]
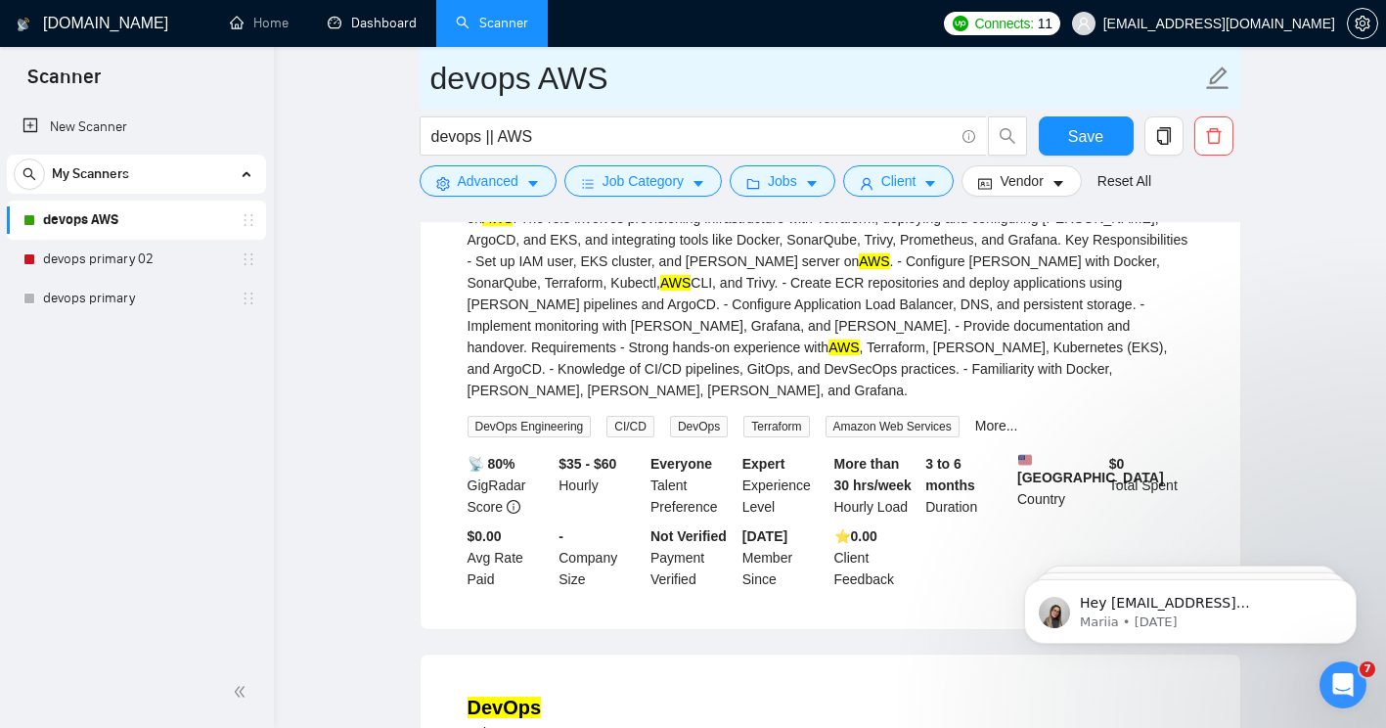
drag, startPoint x: 333, startPoint y: 29, endPoint x: 847, endPoint y: 73, distance: 515.3
click at [333, 29] on link "Dashboard" at bounding box center [372, 23] width 89 height 17
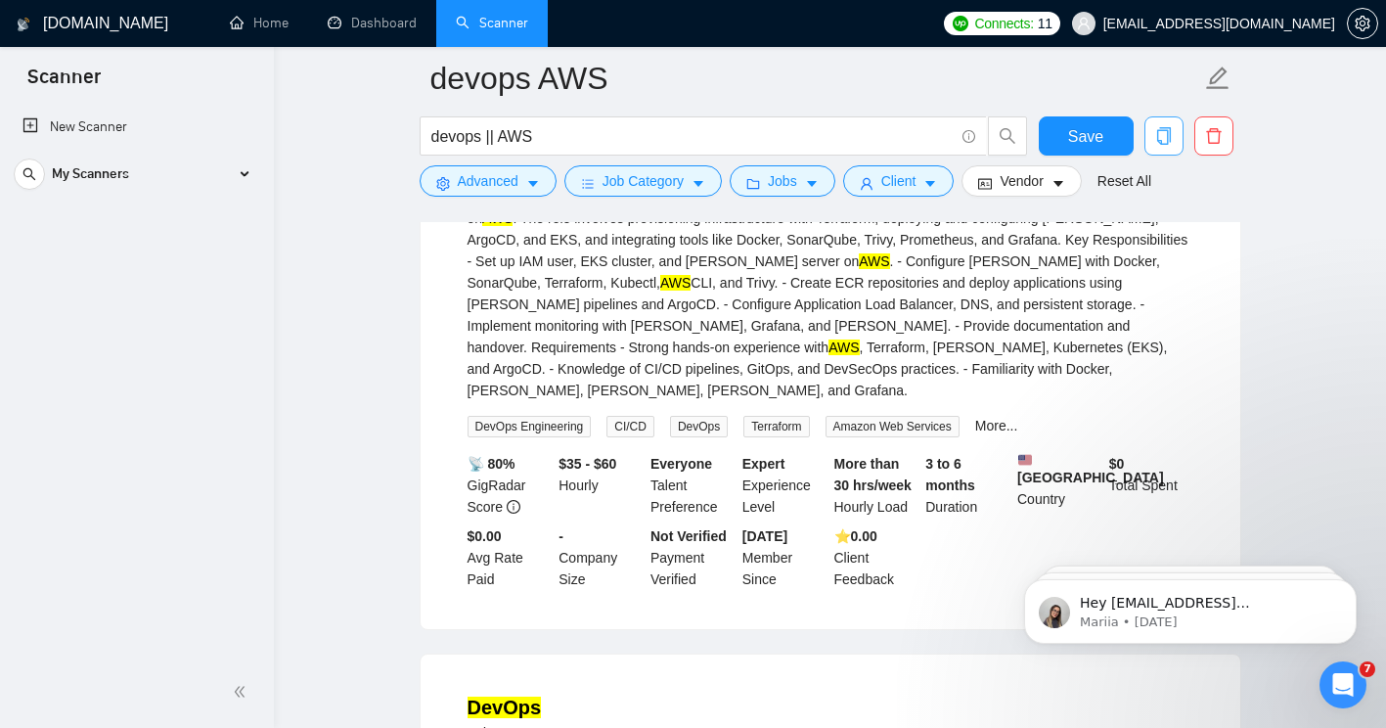
click at [1157, 151] on button "button" at bounding box center [1163, 135] width 39 height 39
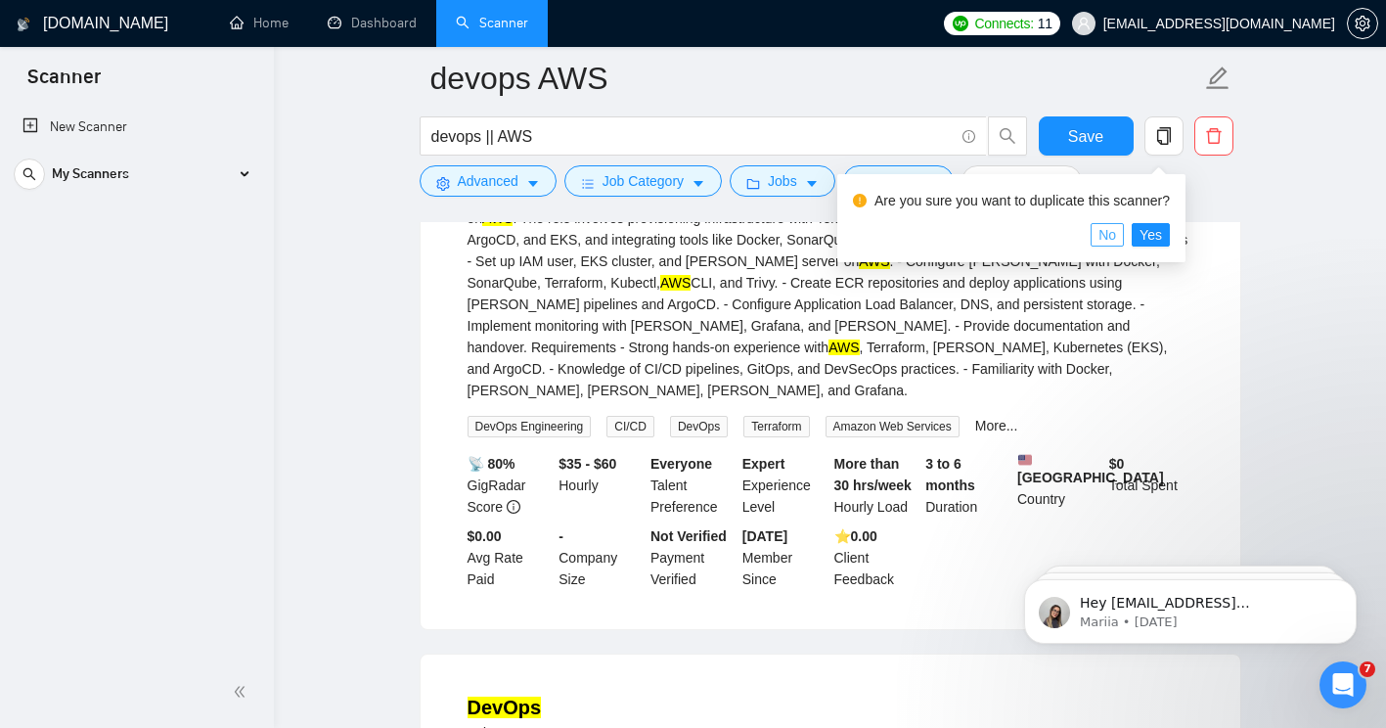
click at [1106, 244] on span "No" at bounding box center [1107, 235] width 18 height 22
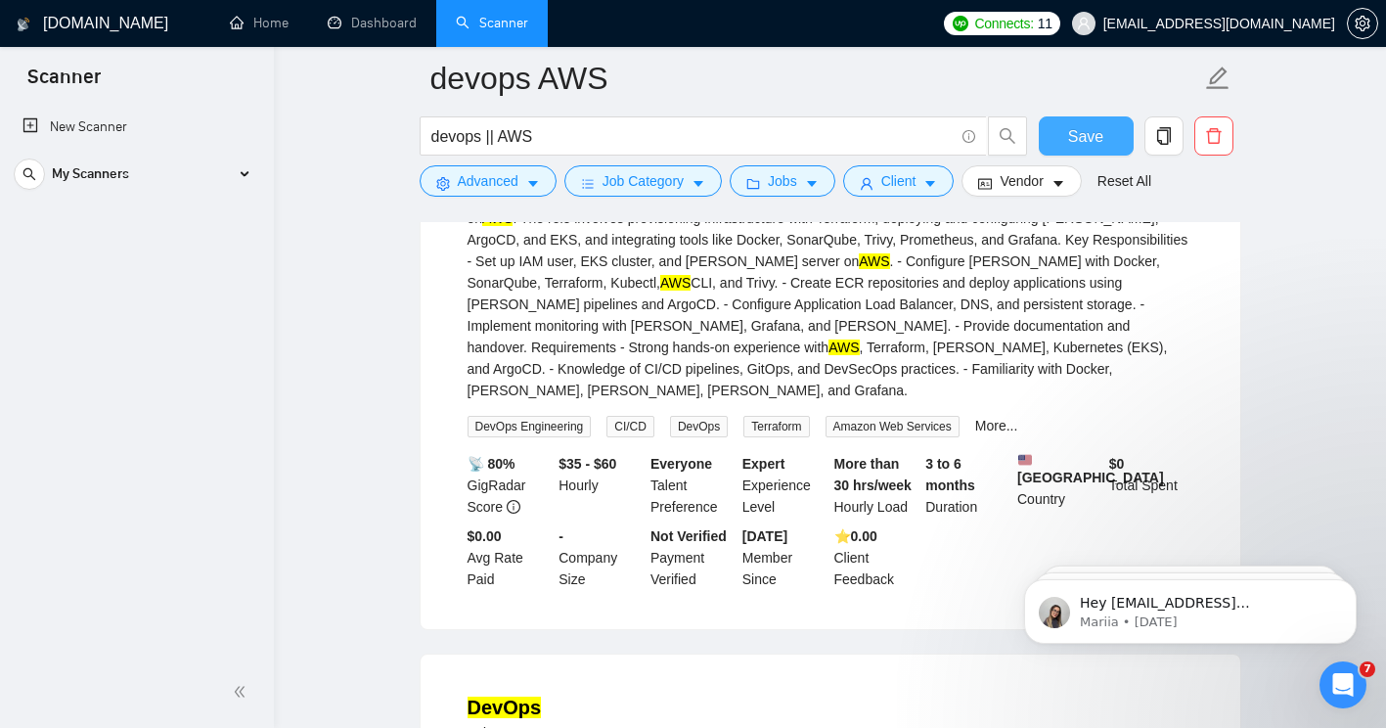
click at [1060, 146] on button "Save" at bounding box center [1086, 135] width 95 height 39
click at [252, 173] on div "My Scanners" at bounding box center [136, 174] width 245 height 39
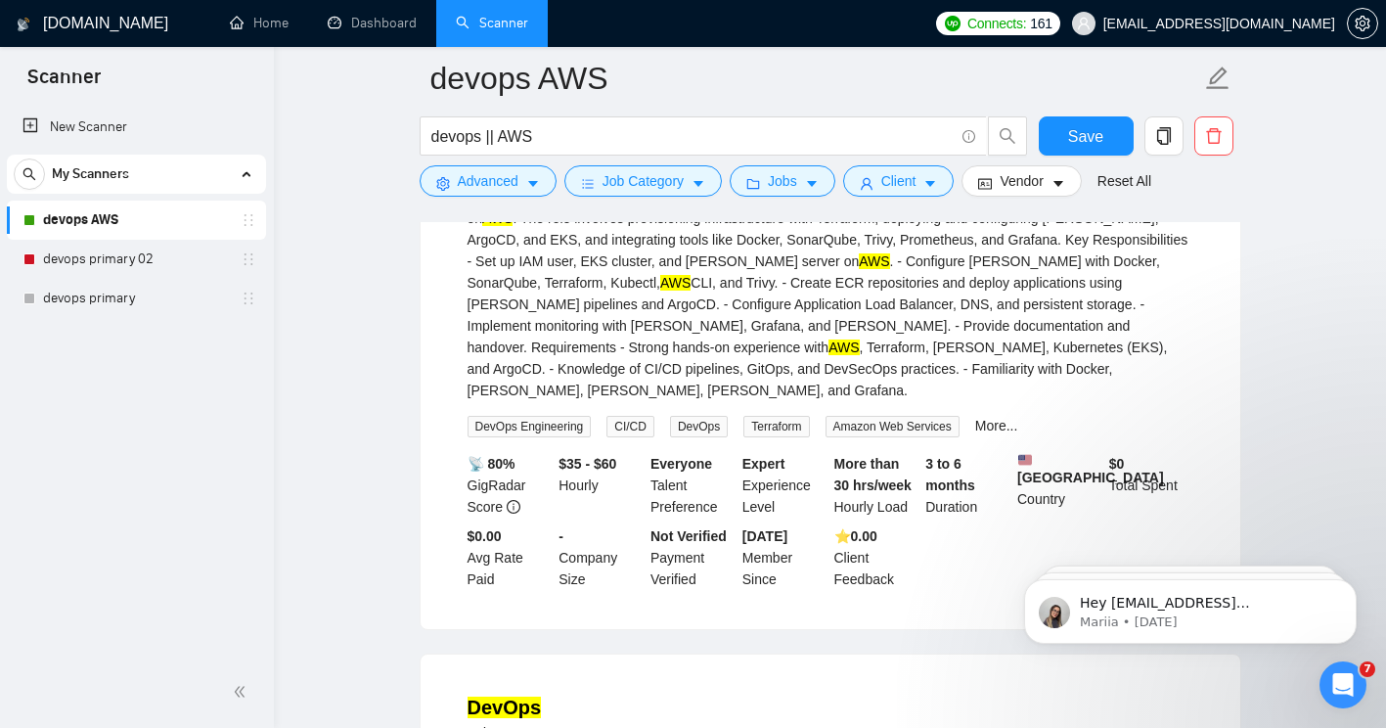
click at [361, 428] on main "devops AWS devops || AWS Save Advanced Job Category Jobs Client Vendor Reset Al…" at bounding box center [829, 188] width 1049 height 5260
click at [375, 25] on link "Dashboard" at bounding box center [372, 23] width 89 height 17
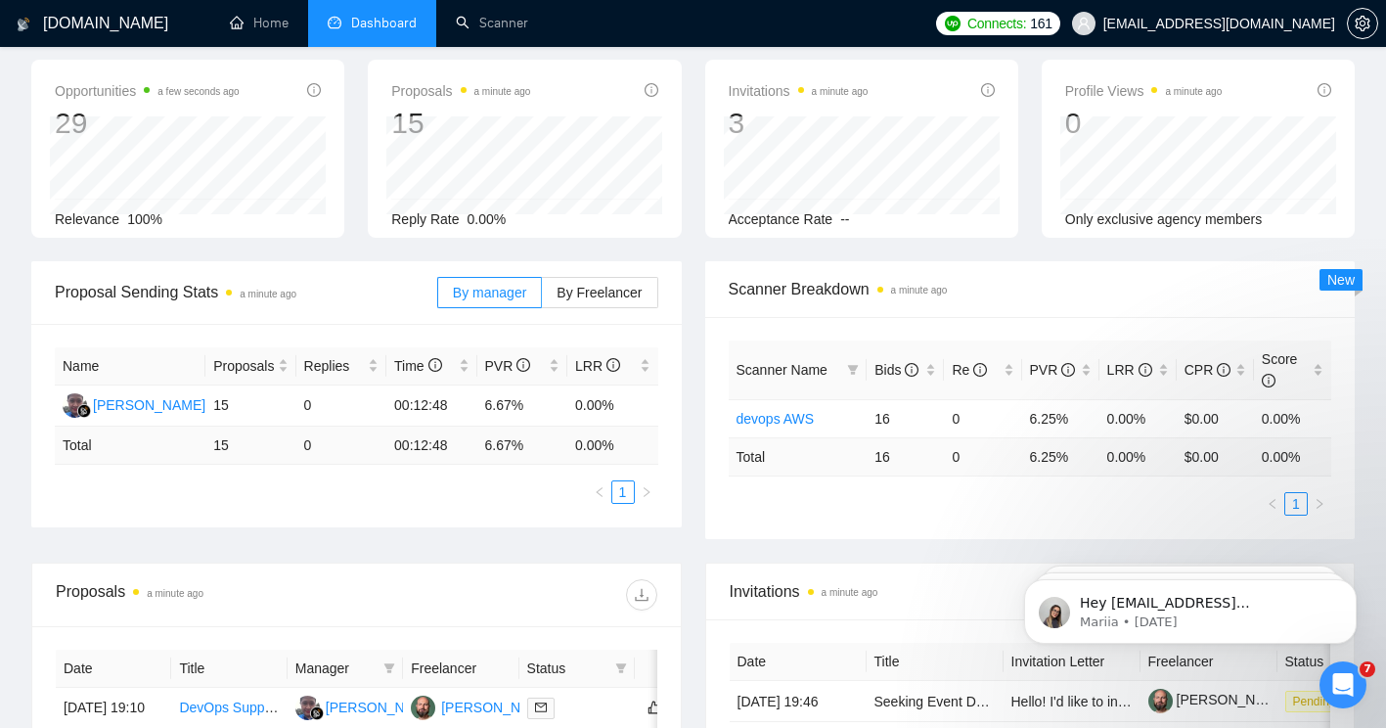
scroll to position [84, 0]
click at [827, 516] on div "Scanner Name Bids Re PVR LRR CPR Score devops AWS 16 0 6.25% 0.00% $0.00 0.00% …" at bounding box center [1030, 427] width 650 height 222
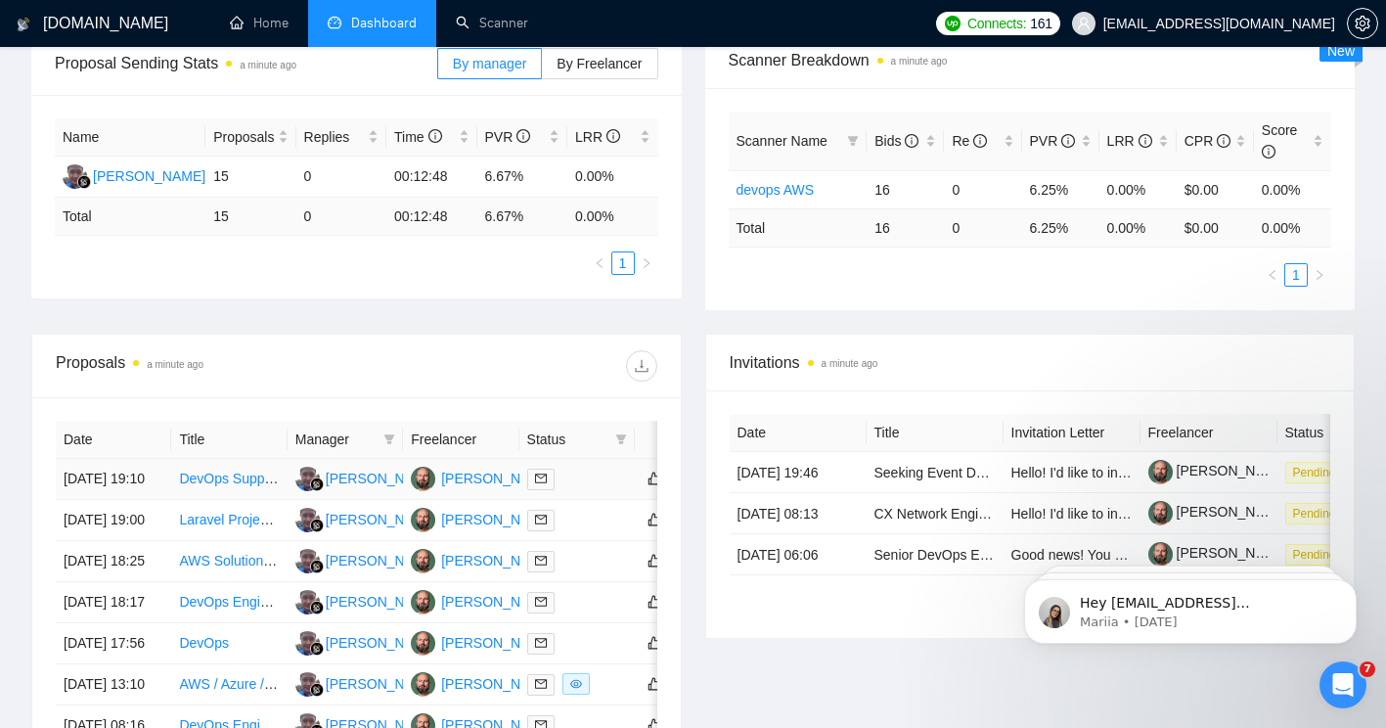
scroll to position [308, 0]
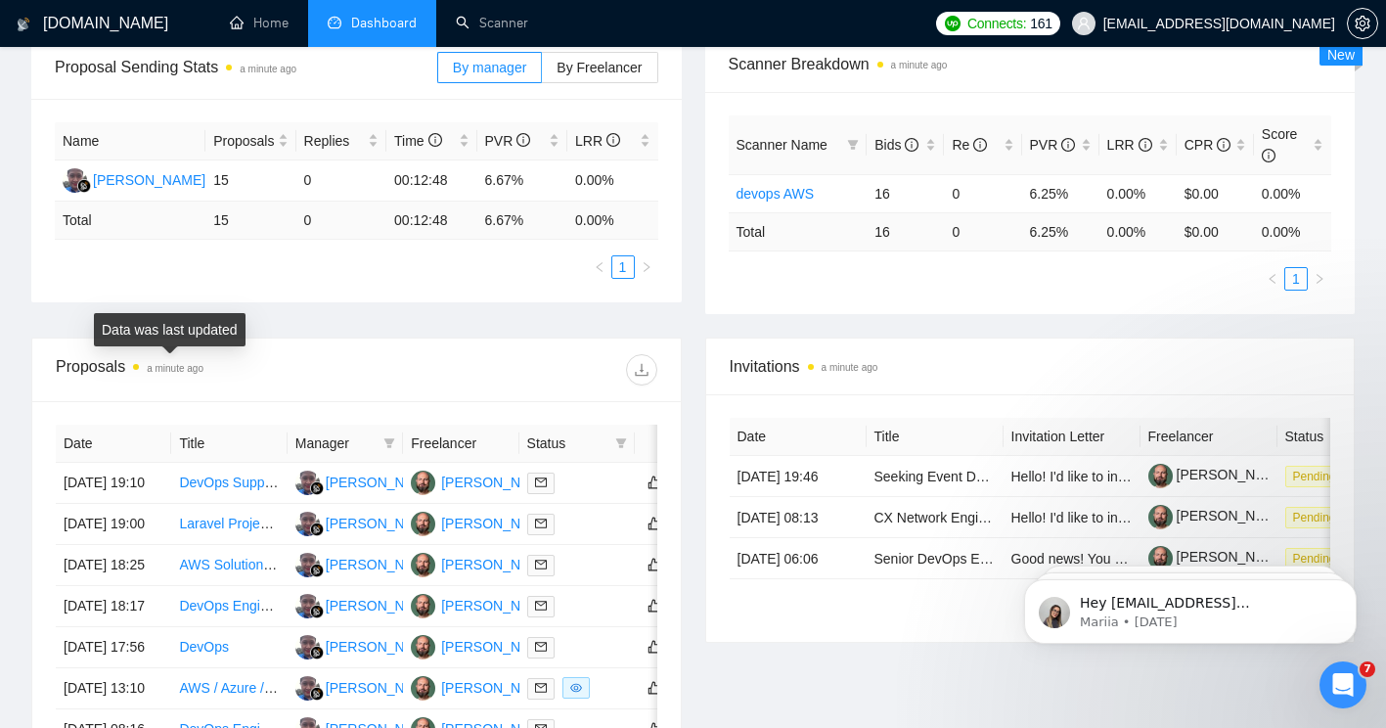
click at [169, 370] on time "a minute ago" at bounding box center [175, 368] width 57 height 11
drag, startPoint x: 169, startPoint y: 370, endPoint x: 399, endPoint y: 396, distance: 231.3
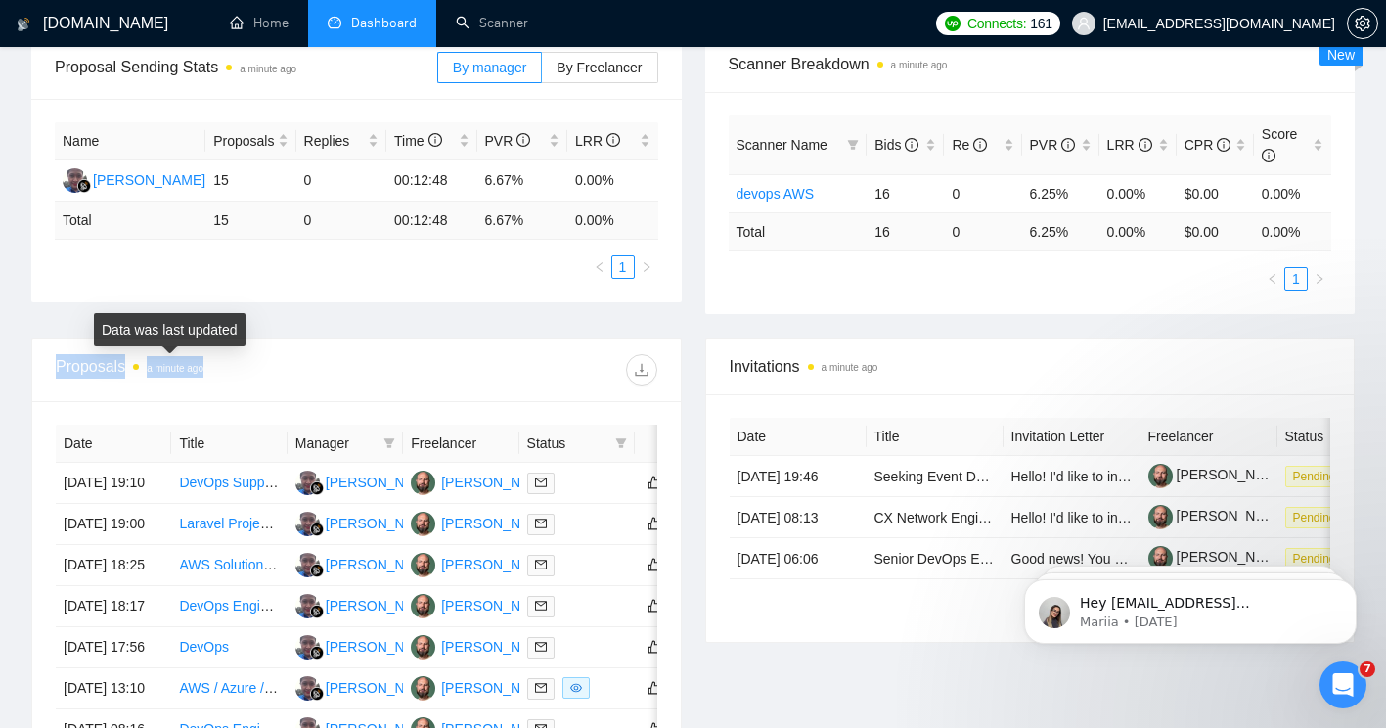
click at [399, 396] on div "Proposals a minute ago" at bounding box center [356, 369] width 601 height 63
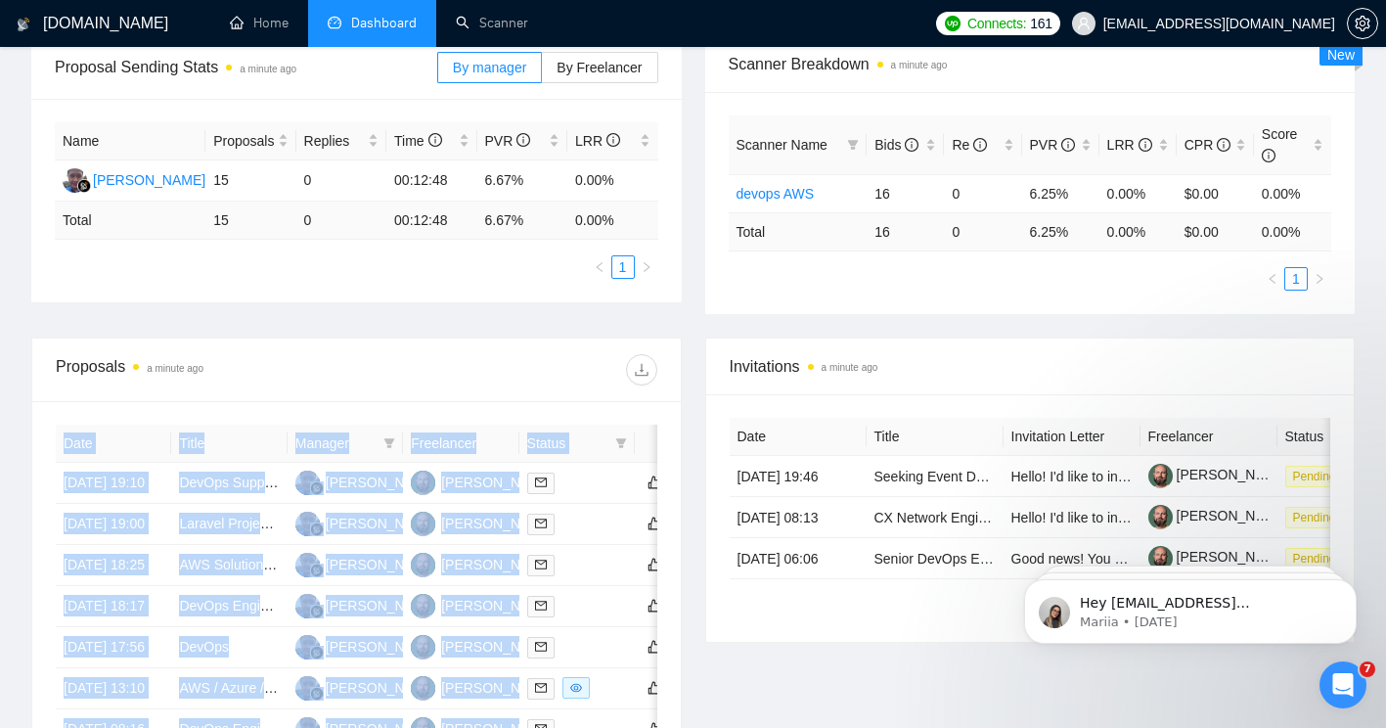
click at [399, 396] on div "Proposals a minute ago" at bounding box center [356, 369] width 601 height 63
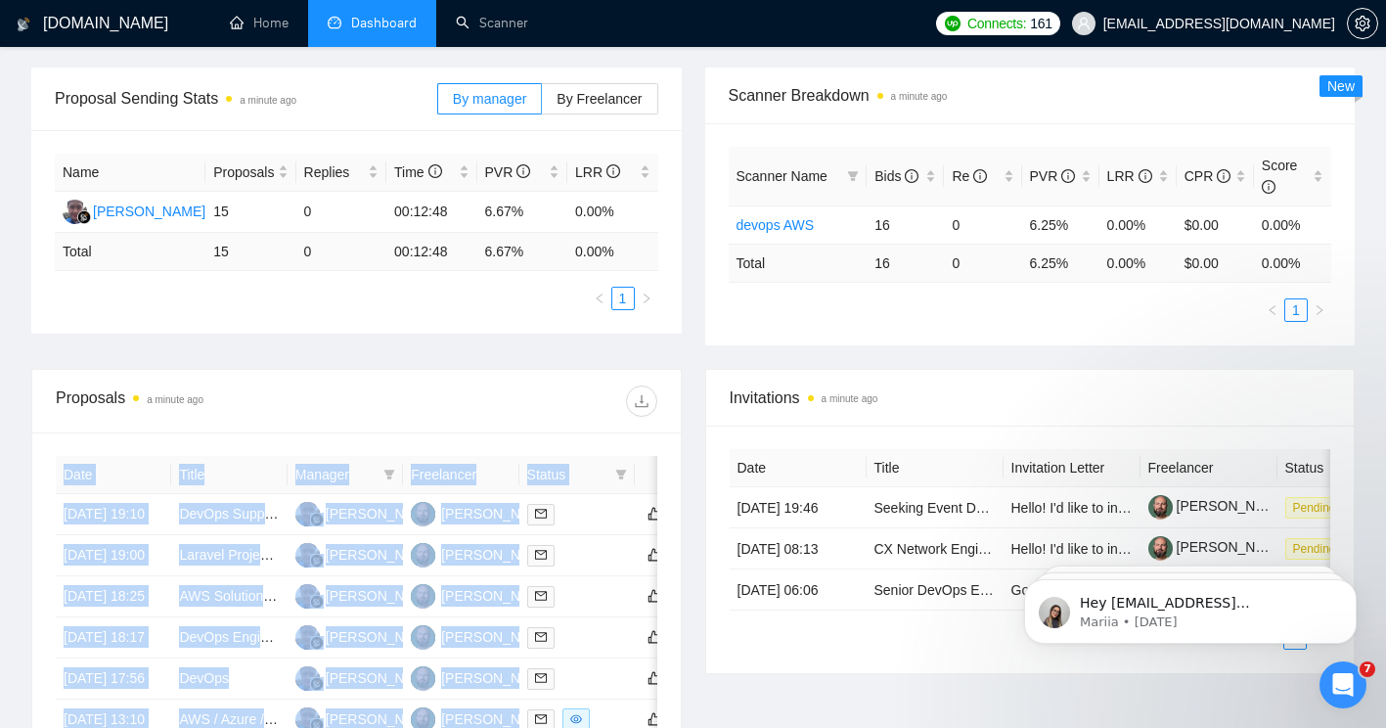
scroll to position [247, 0]
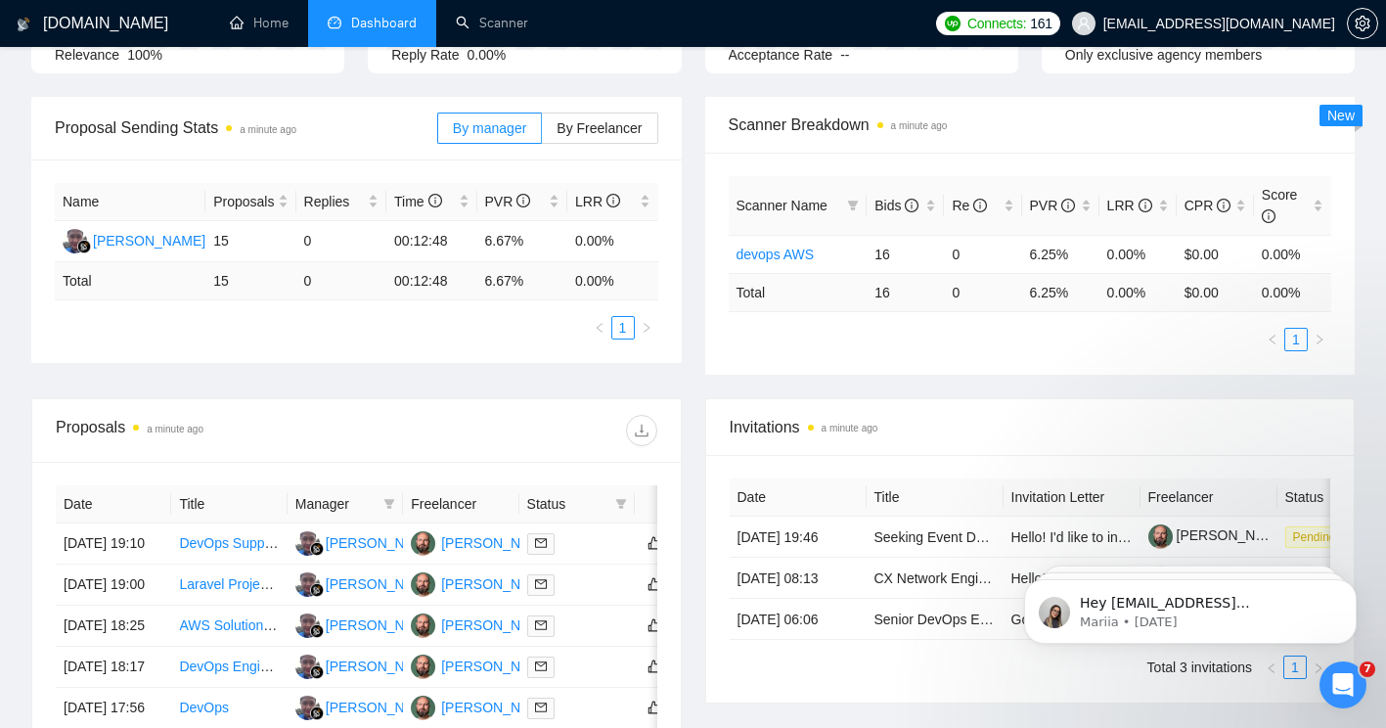
click at [402, 371] on div "Proposal Sending Stats a minute ago By manager By Freelancer Name Proposals Rep…" at bounding box center [693, 247] width 1347 height 301
click at [221, 357] on div "Name Proposals Replies Time PVR LRR Evi Lutfiyah 15 0 00:12:48 6.67% 0.00% Tota…" at bounding box center [356, 260] width 650 height 203
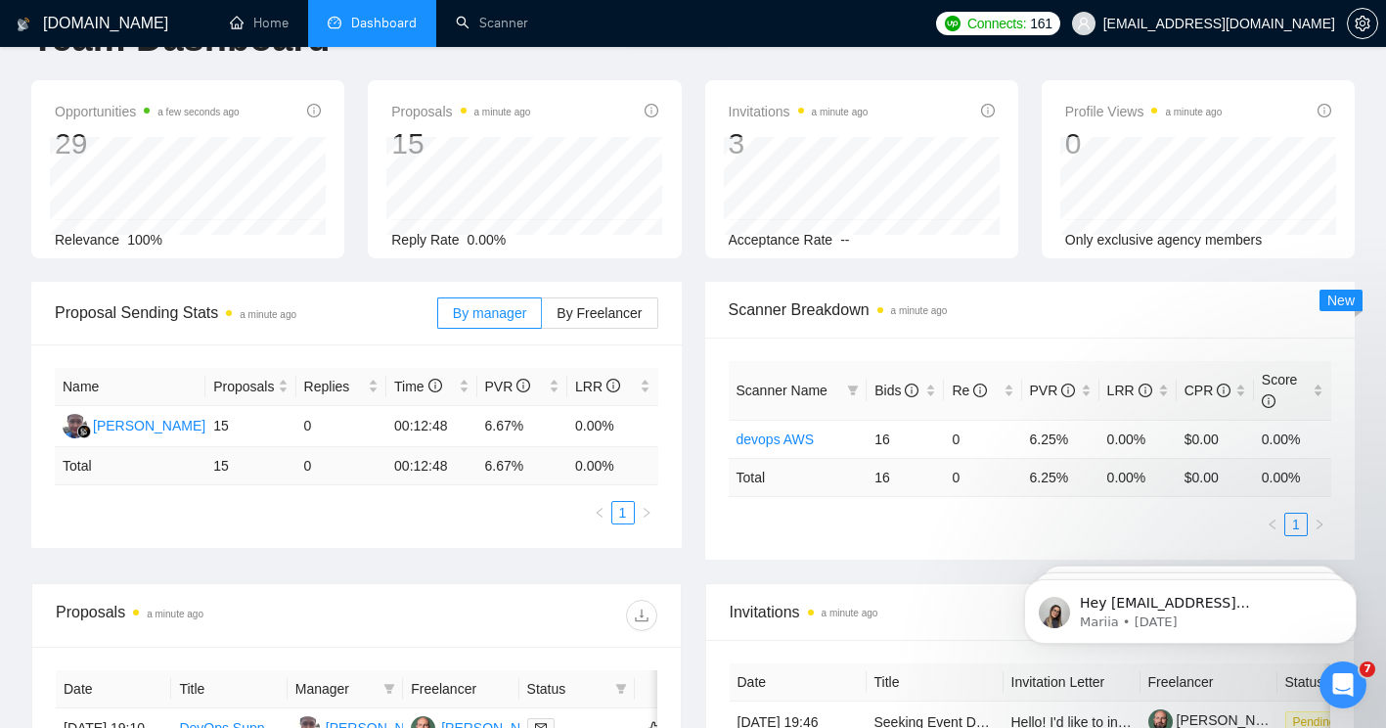
scroll to position [61, 0]
click at [431, 431] on td "00:12:48" at bounding box center [431, 428] width 90 height 41
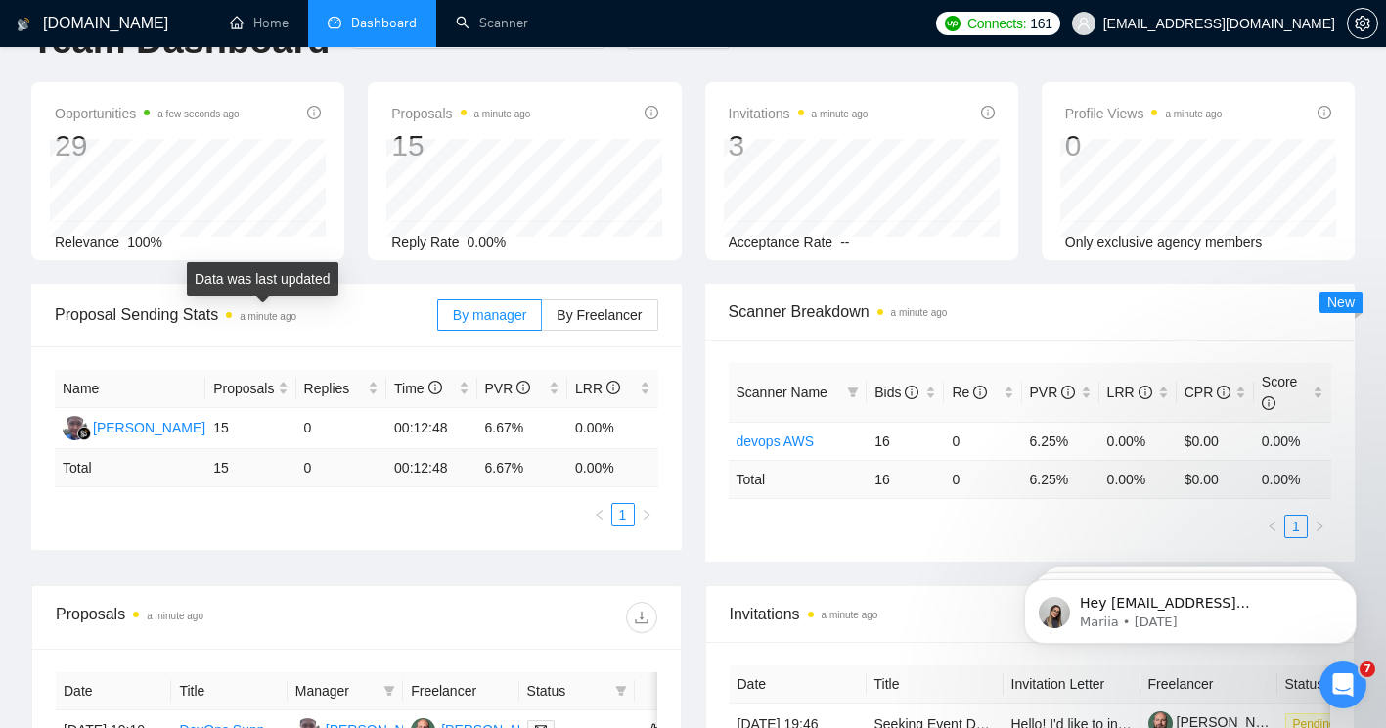
click at [247, 321] on time "a minute ago" at bounding box center [268, 316] width 57 height 11
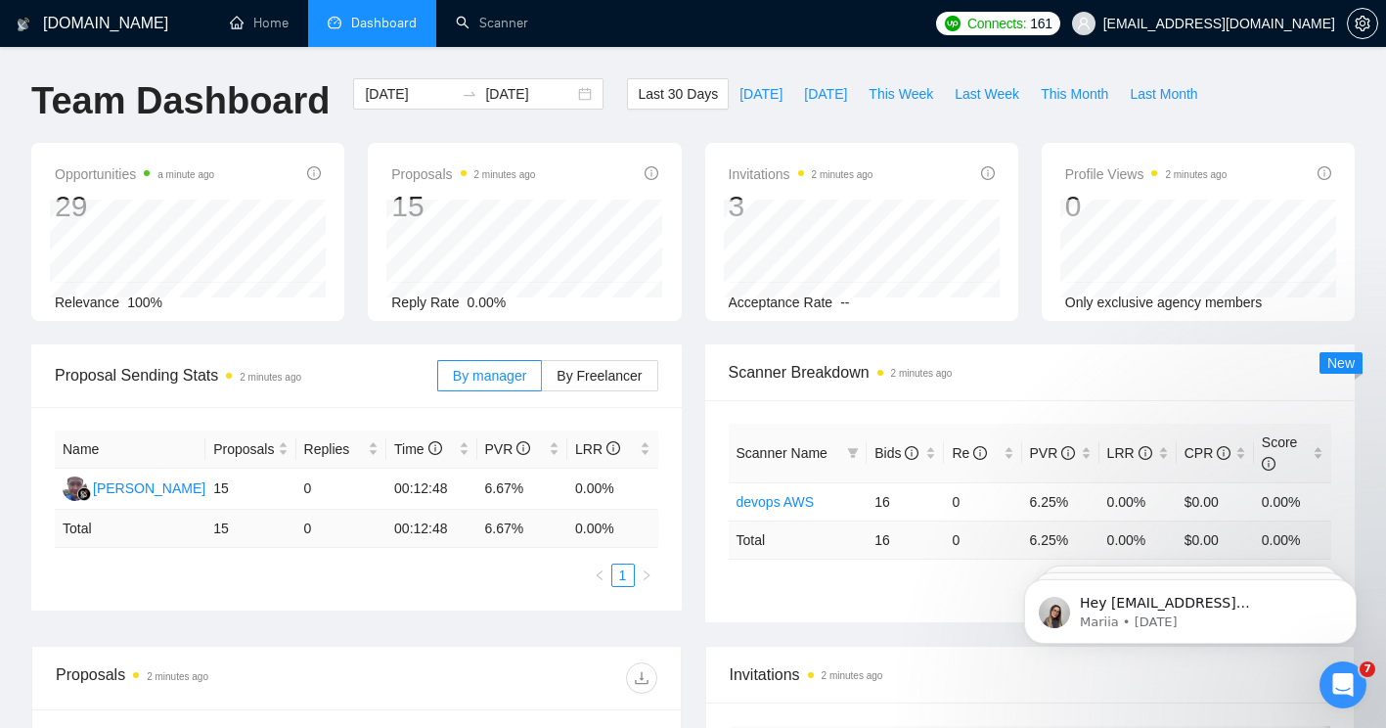
click at [770, 374] on span "Scanner Breakdown 2 minutes ago" at bounding box center [1030, 372] width 603 height 24
click at [156, 573] on ul "1" at bounding box center [356, 574] width 603 height 23
